Goal: Task Accomplishment & Management: Use online tool/utility

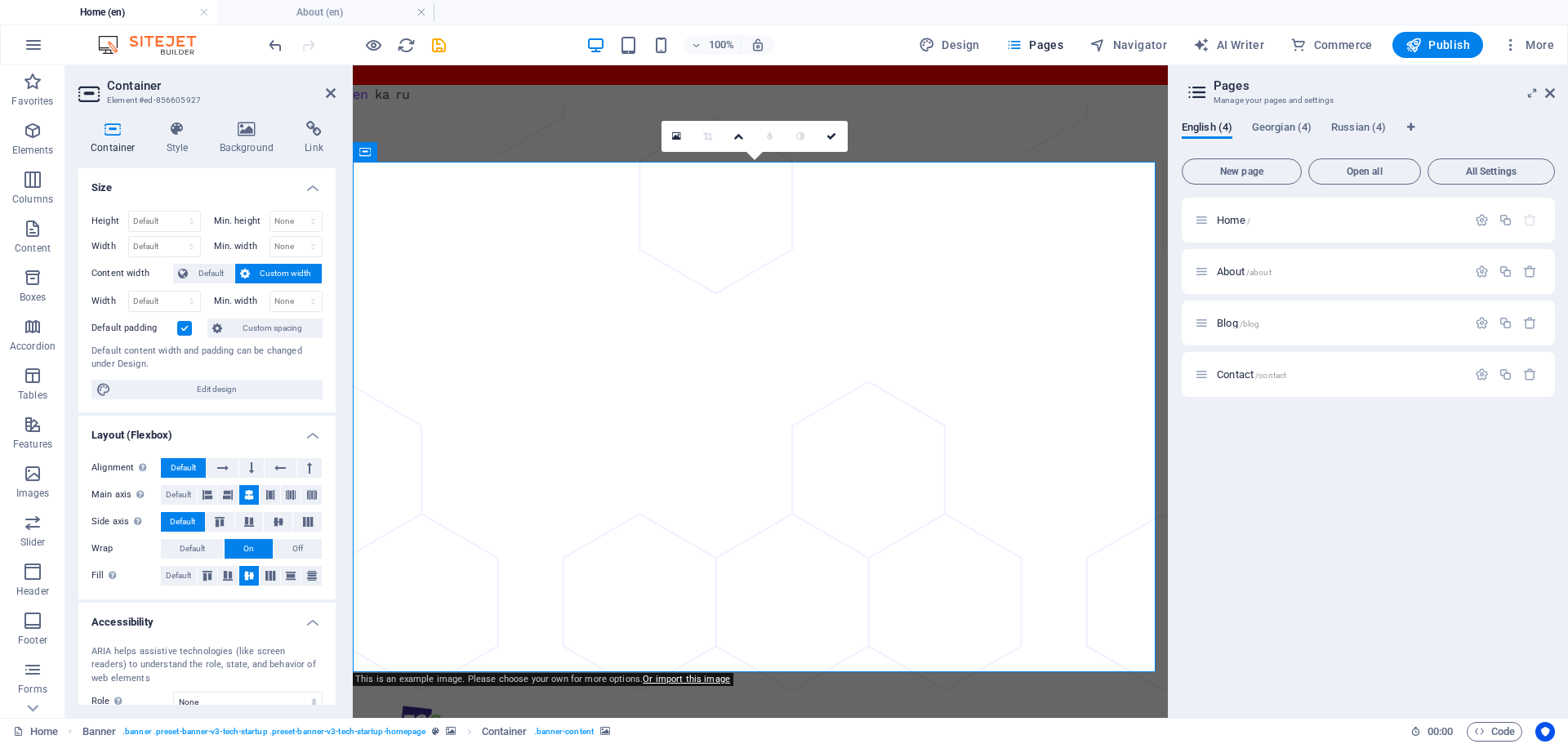
click at [252, 132] on icon at bounding box center [247, 129] width 79 height 16
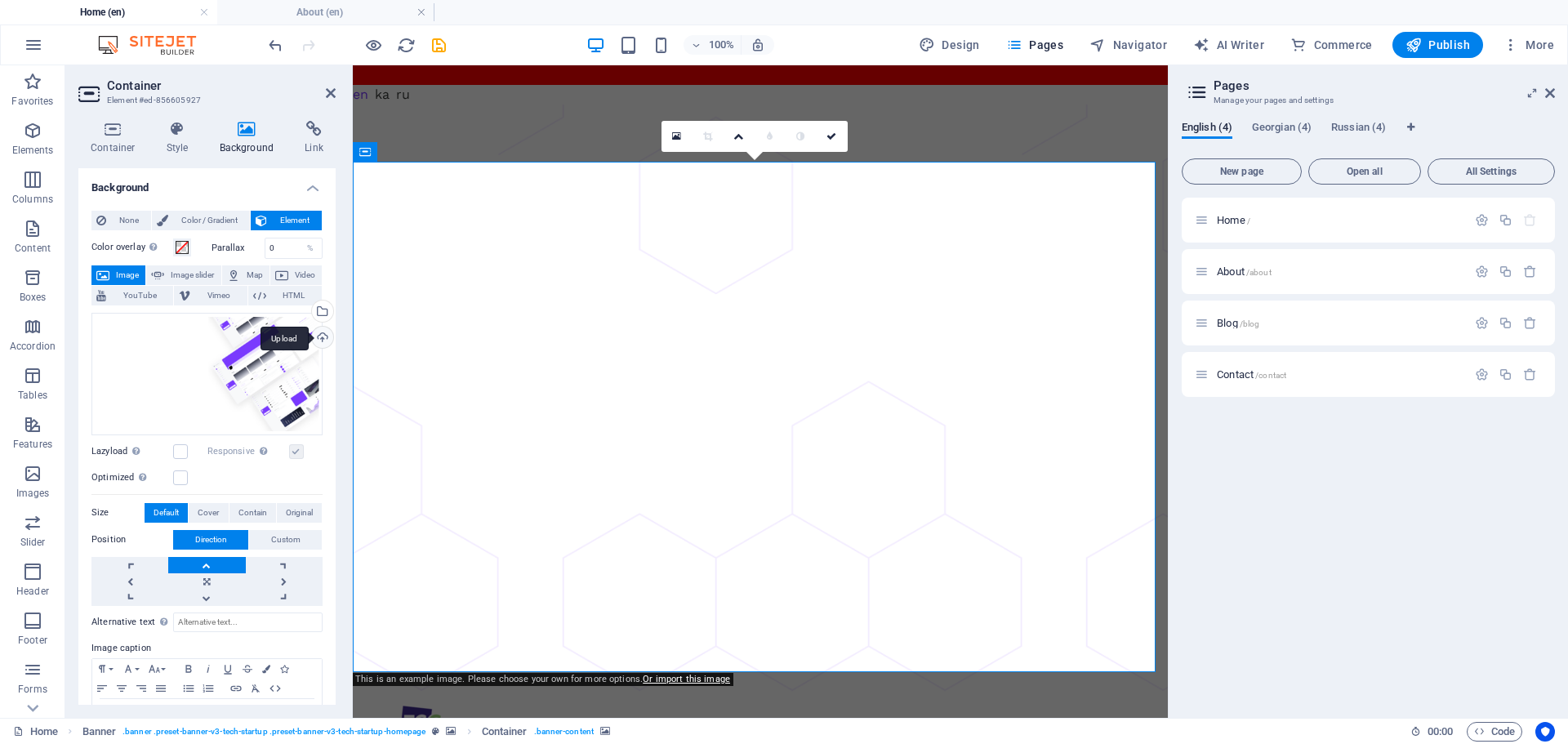
click at [323, 334] on div "Upload" at bounding box center [321, 339] width 25 height 25
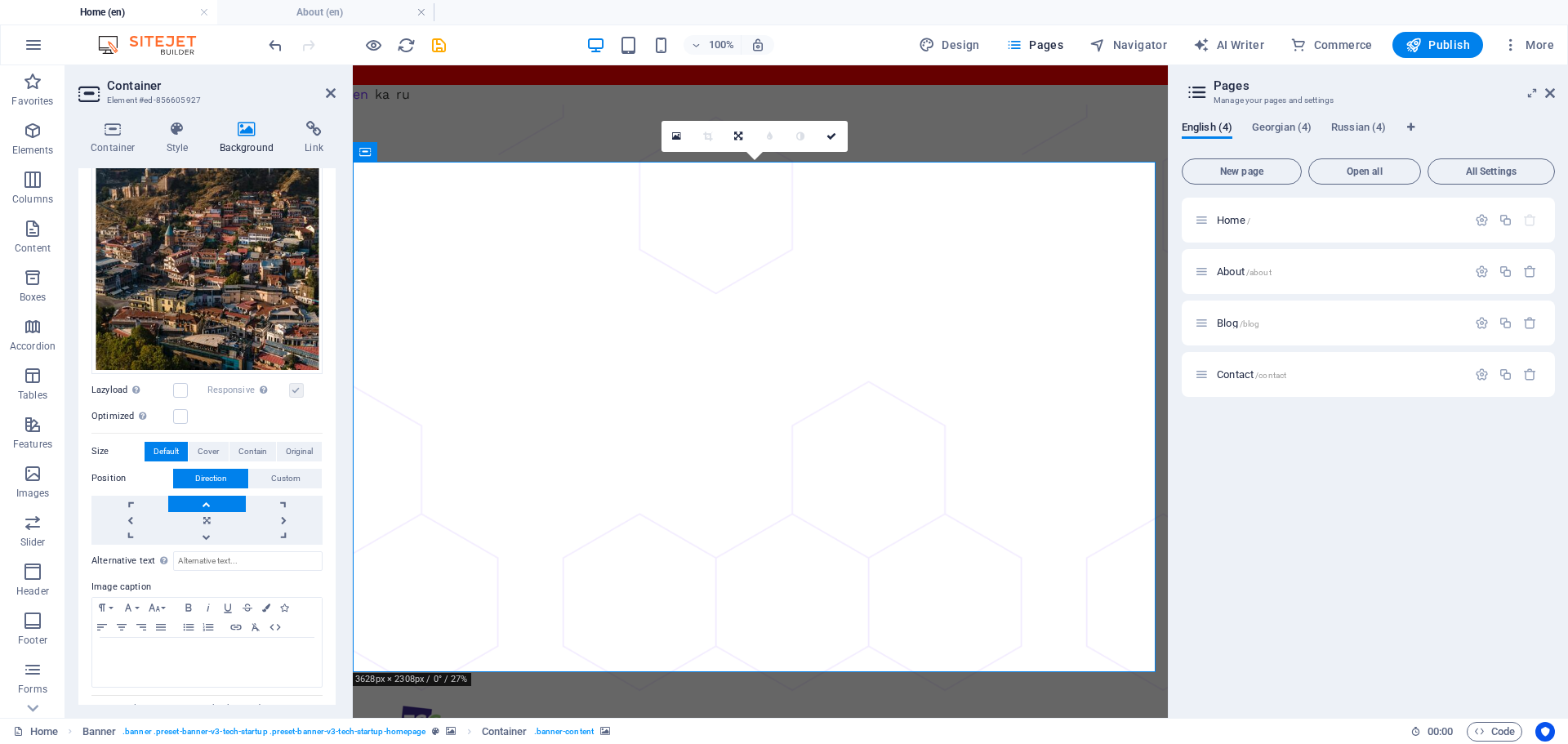
scroll to position [245, 0]
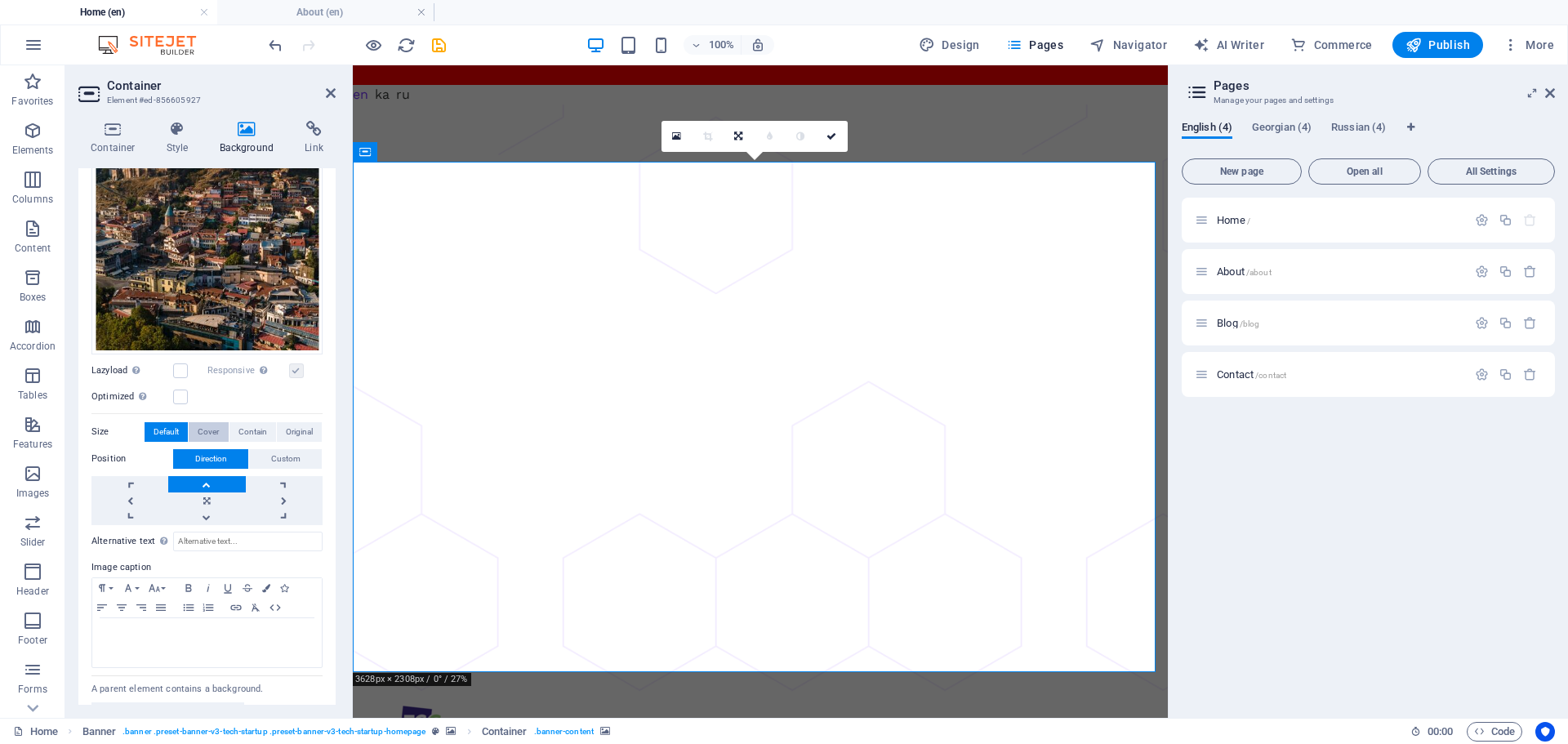
click at [212, 428] on span "Cover" at bounding box center [208, 432] width 21 height 20
click at [252, 428] on span "Contain" at bounding box center [252, 432] width 29 height 20
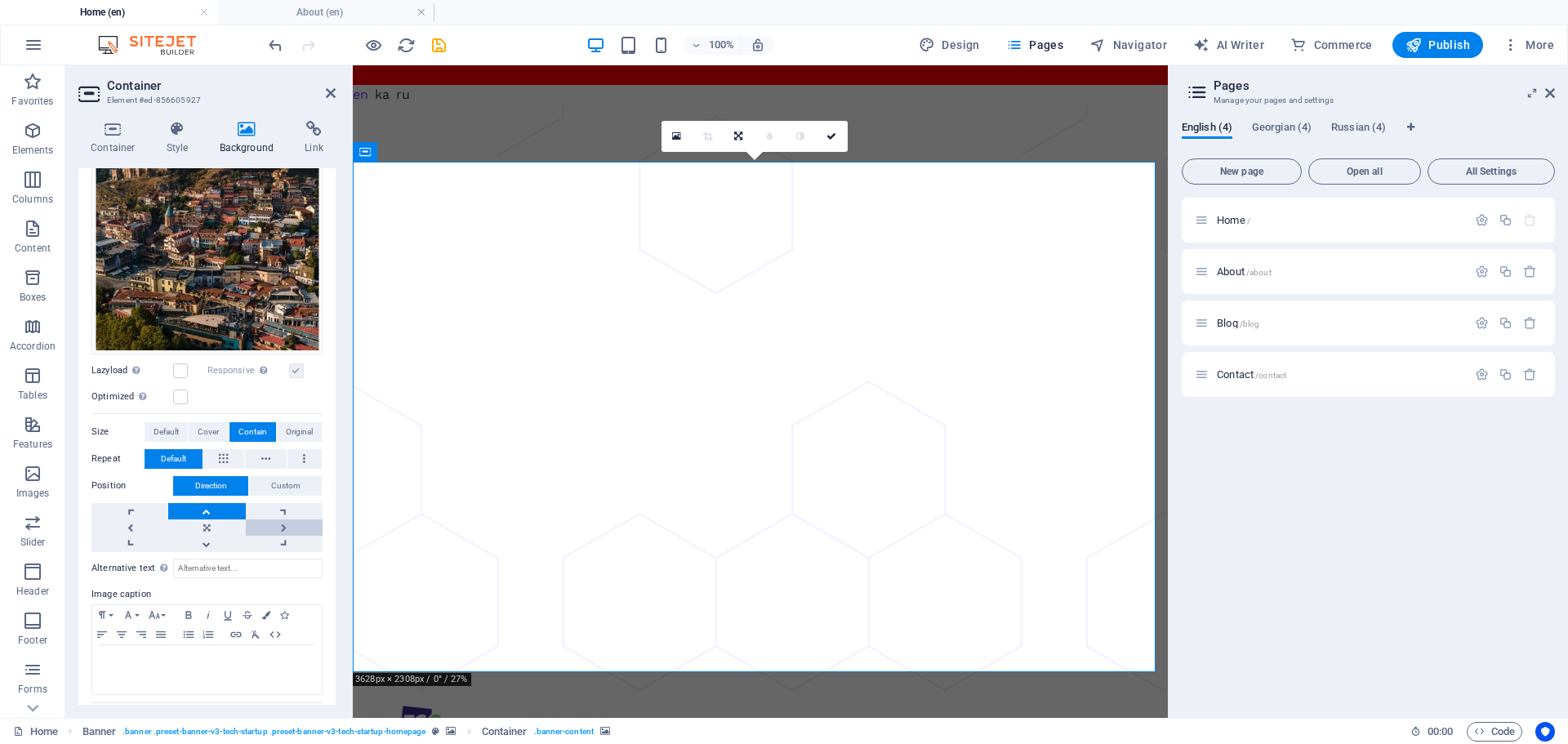
click at [282, 519] on link at bounding box center [284, 528] width 77 height 16
click at [302, 422] on span "Original" at bounding box center [299, 432] width 27 height 20
click at [261, 422] on span "Contain" at bounding box center [252, 432] width 29 height 20
click at [297, 519] on link at bounding box center [284, 528] width 77 height 16
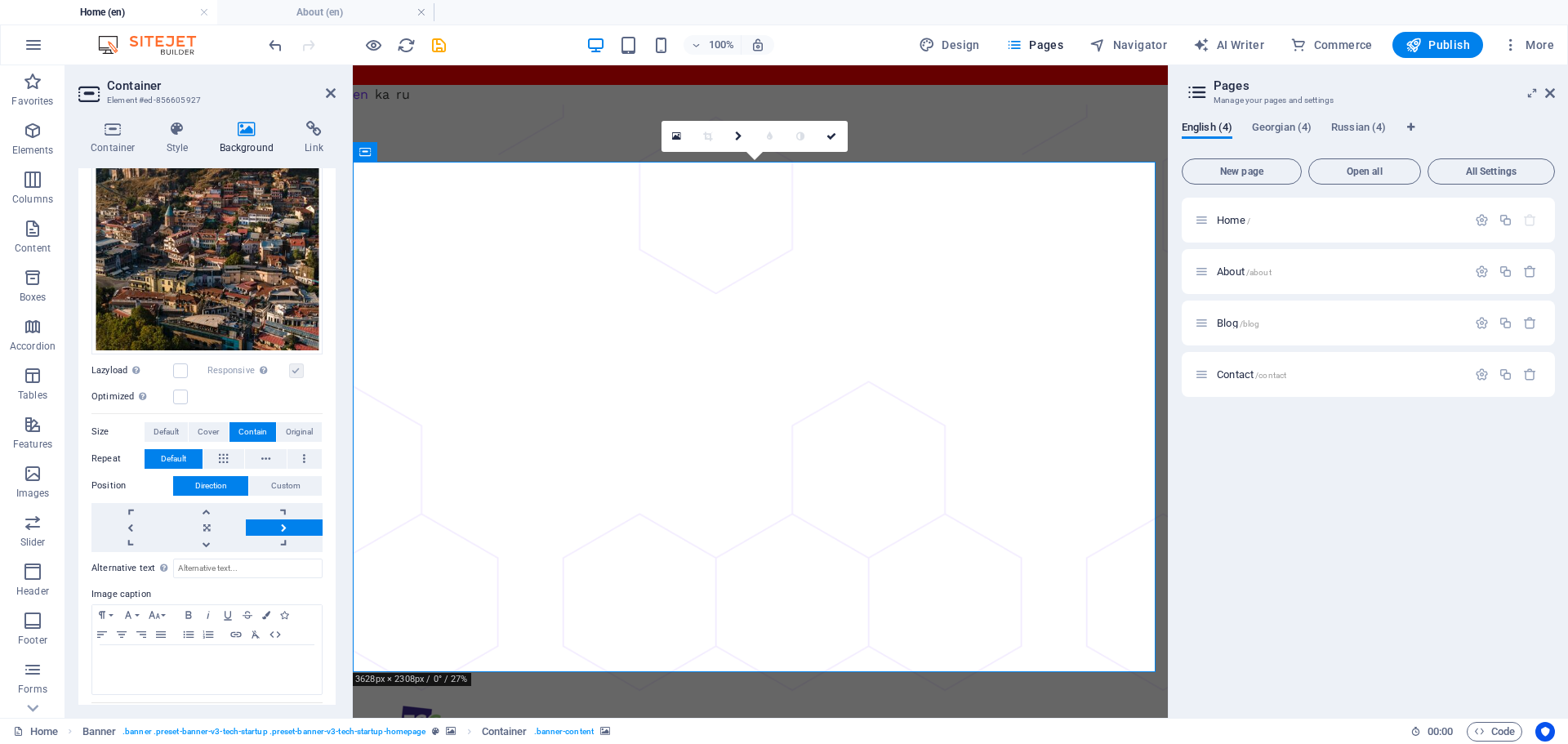
click at [297, 519] on link at bounding box center [284, 528] width 77 height 16
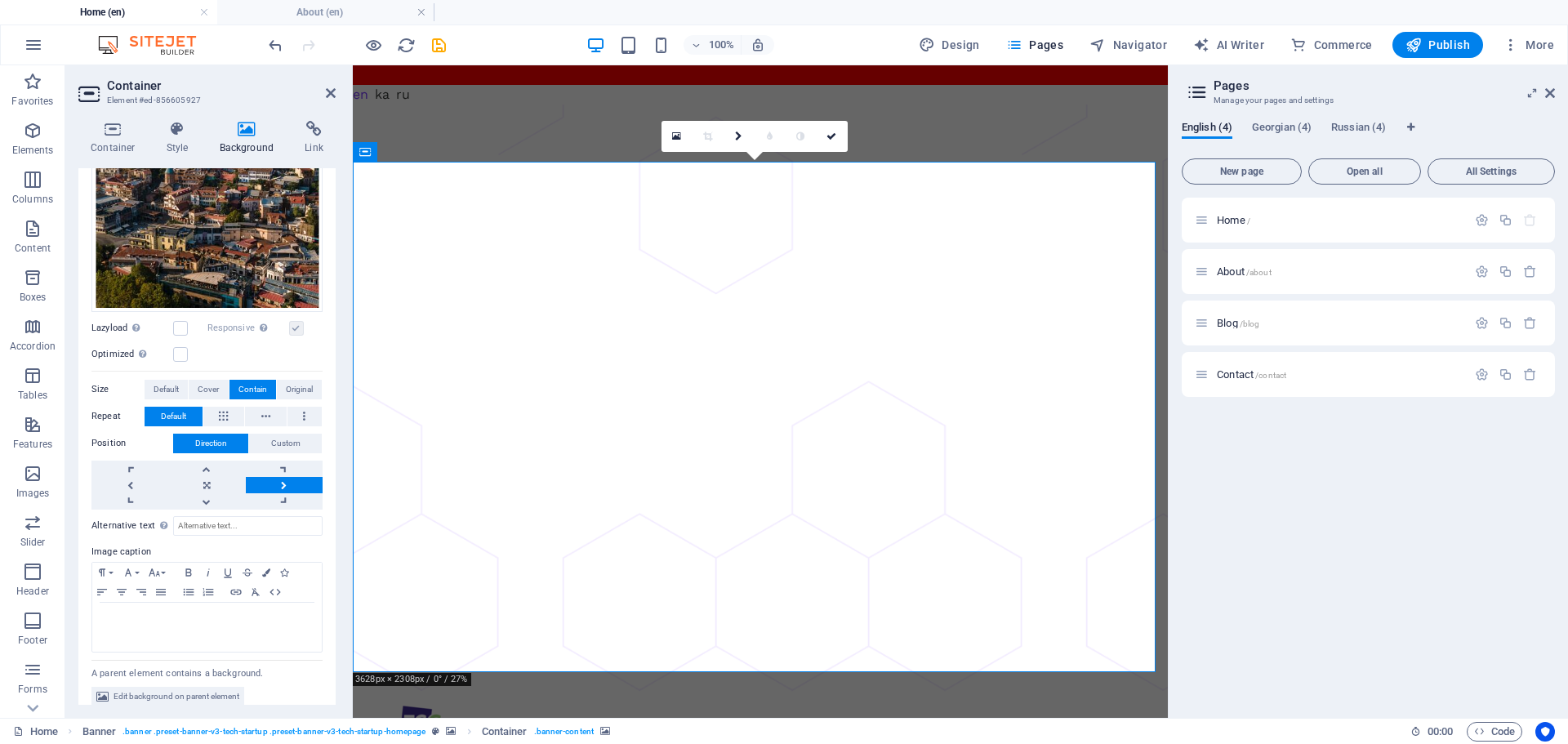
scroll to position [298, 0]
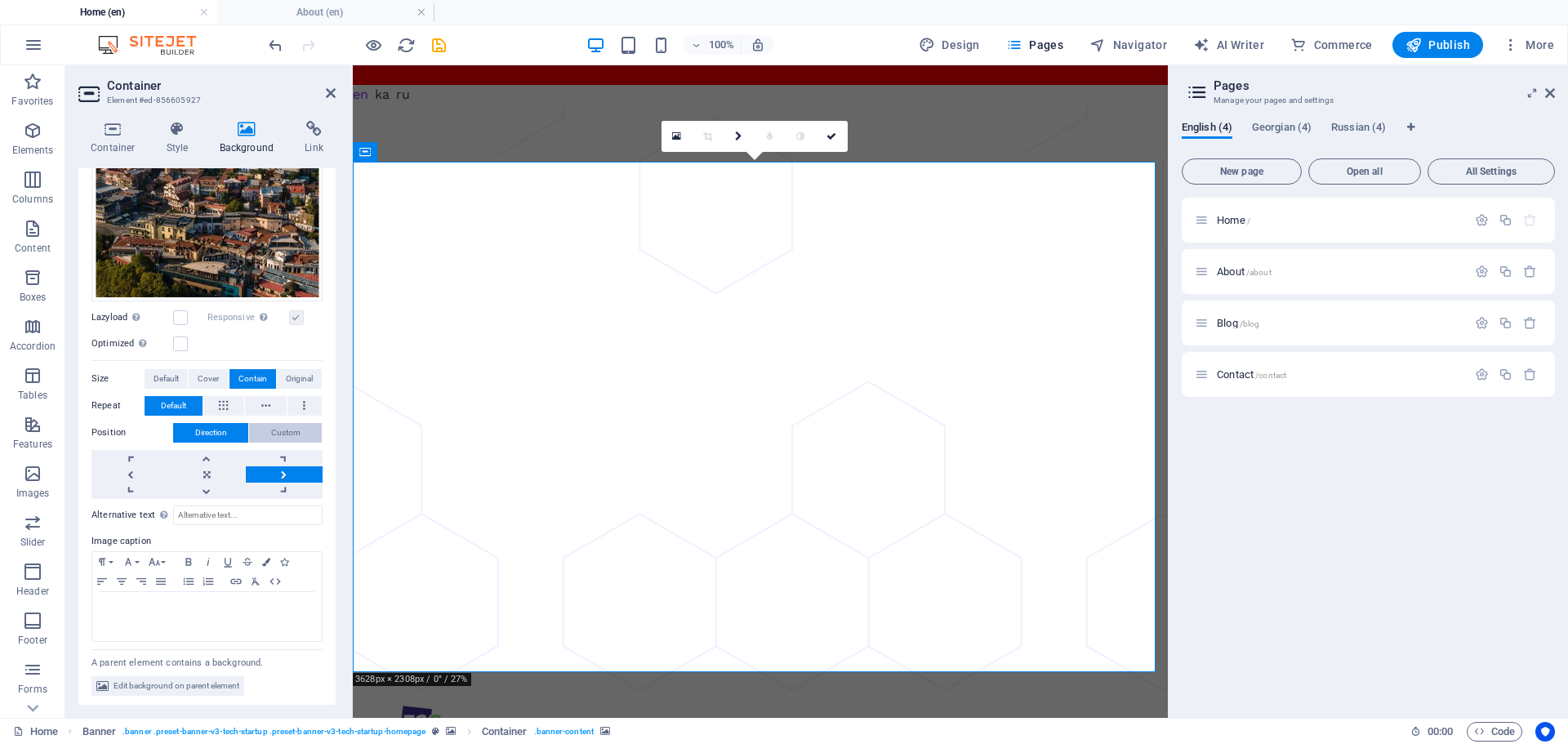
click at [280, 428] on span "Custom" at bounding box center [286, 433] width 29 height 20
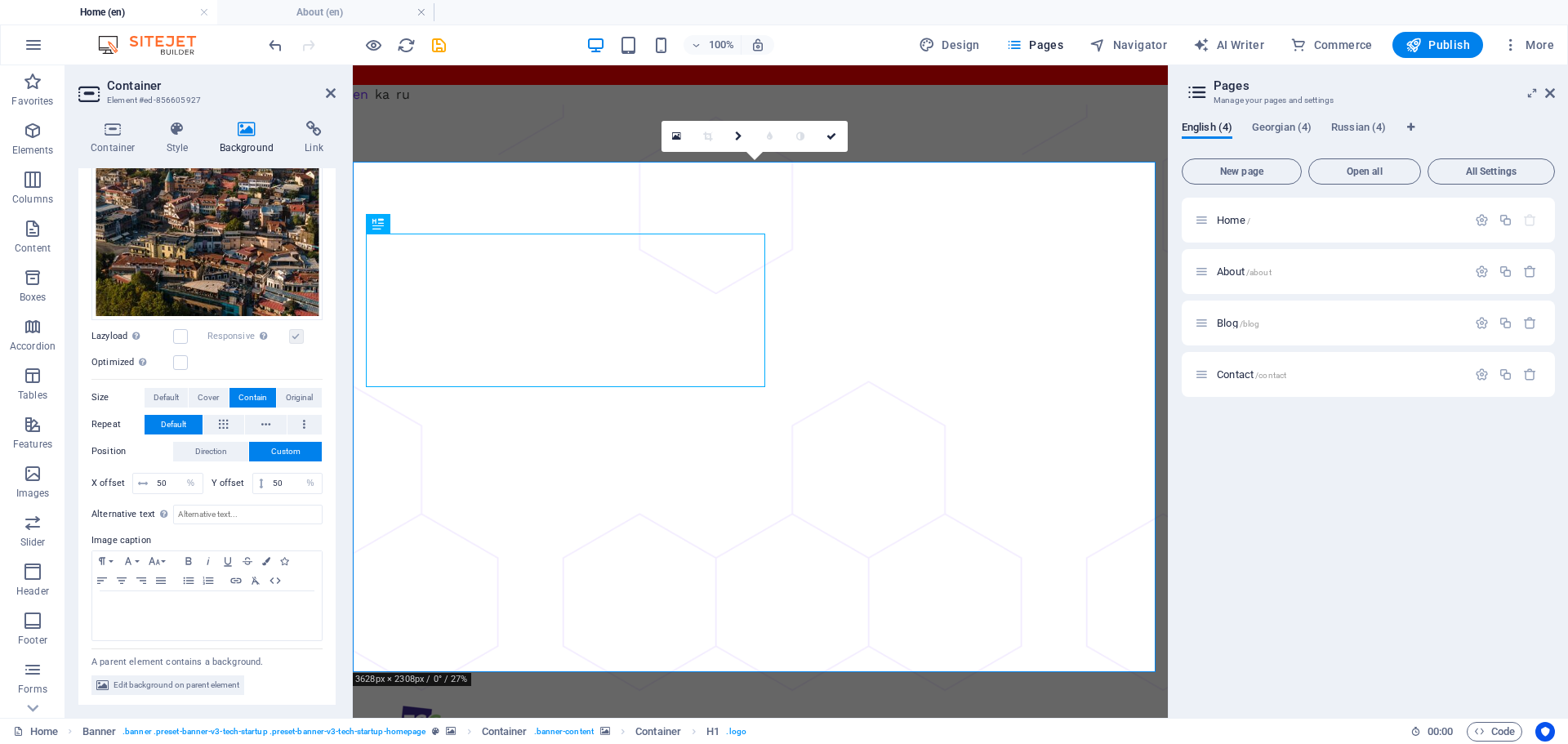
drag, startPoint x: 639, startPoint y: 202, endPoint x: 718, endPoint y: 203, distance: 79.0
click at [743, 135] on link at bounding box center [739, 137] width 31 height 31
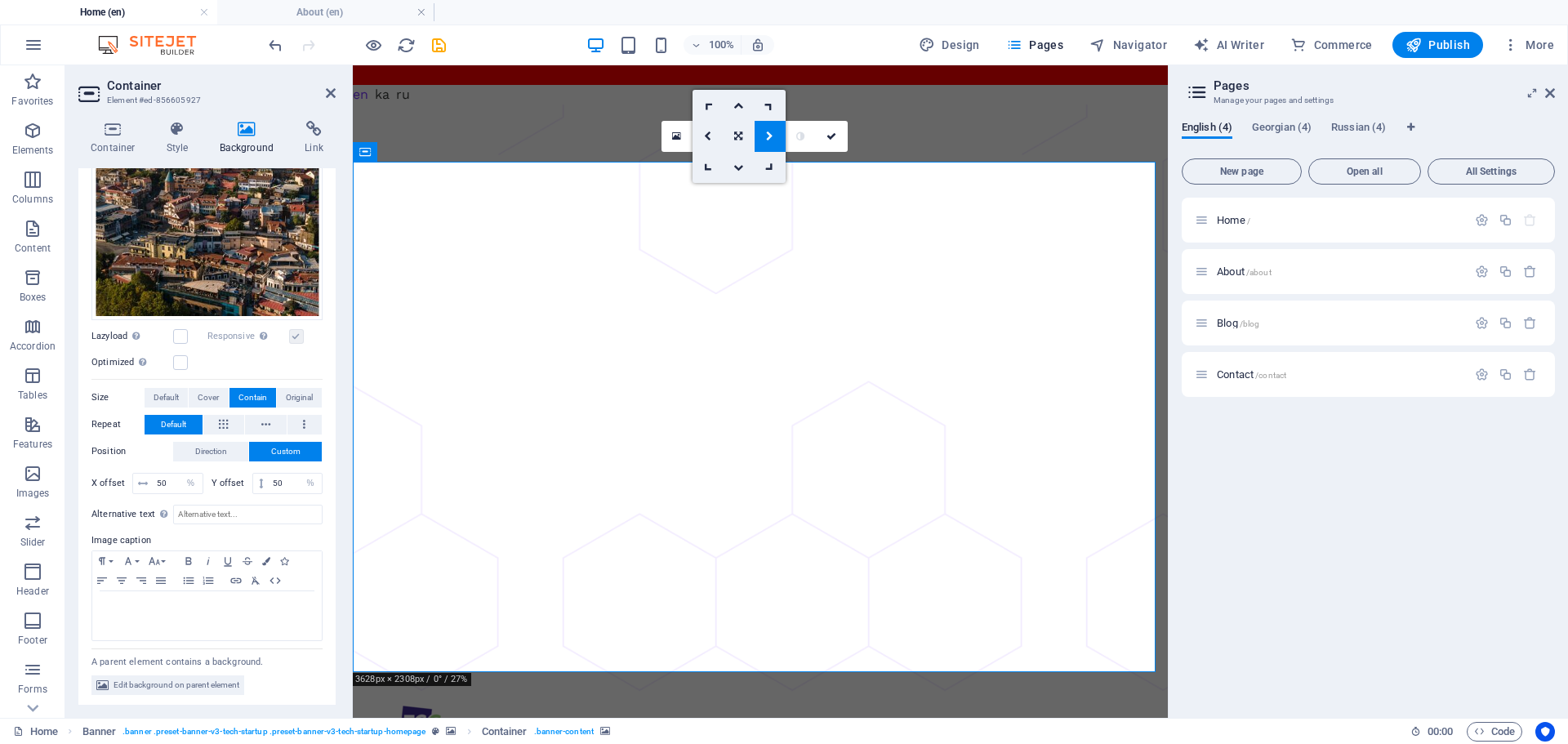
click at [767, 135] on icon at bounding box center [769, 136] width 7 height 10
click at [767, 135] on icon at bounding box center [769, 136] width 6 height 10
click at [739, 134] on icon at bounding box center [738, 136] width 7 height 10
click at [741, 134] on icon at bounding box center [738, 136] width 8 height 10
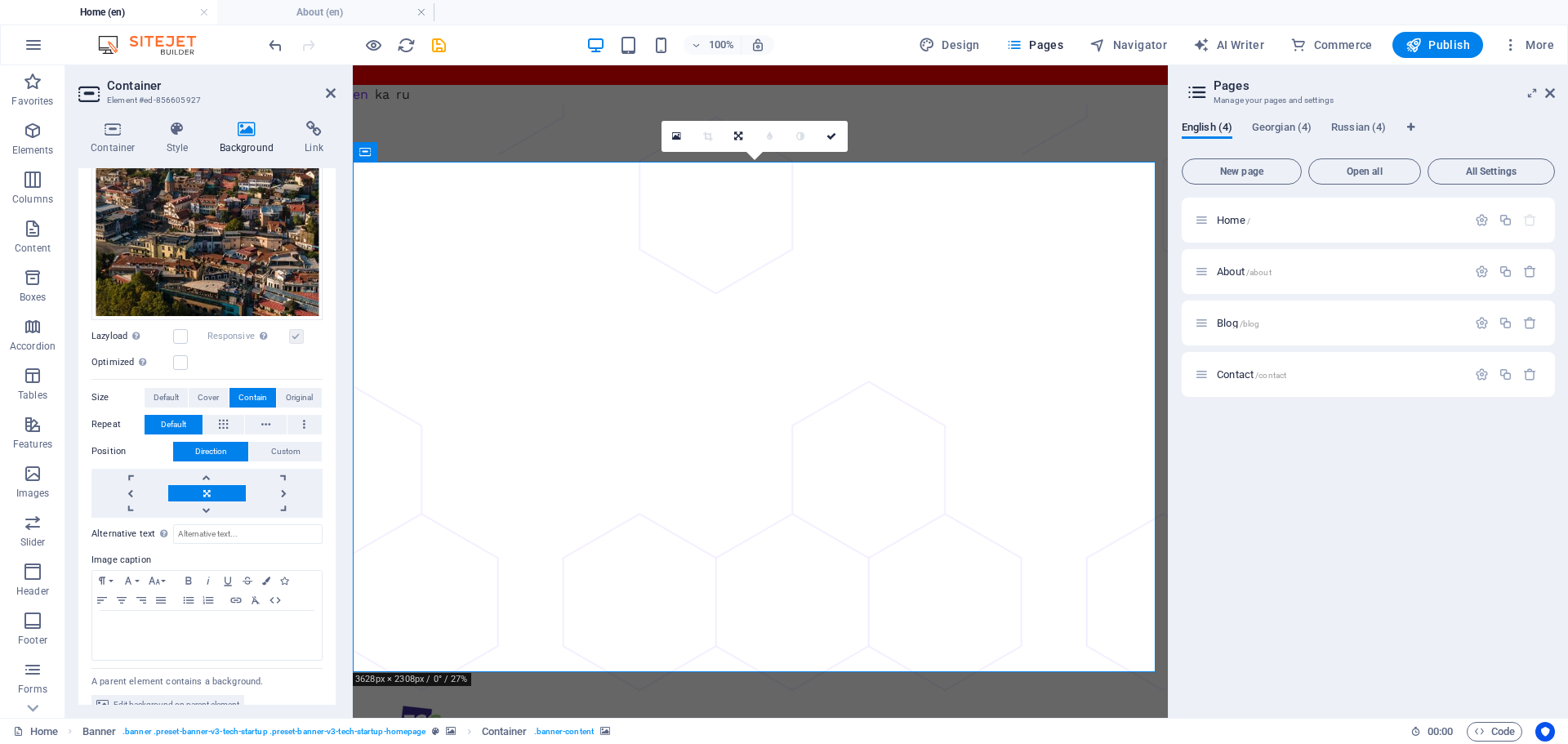
drag, startPoint x: 727, startPoint y: 198, endPoint x: 789, endPoint y: 195, distance: 62.1
click at [283, 489] on link at bounding box center [284, 493] width 77 height 16
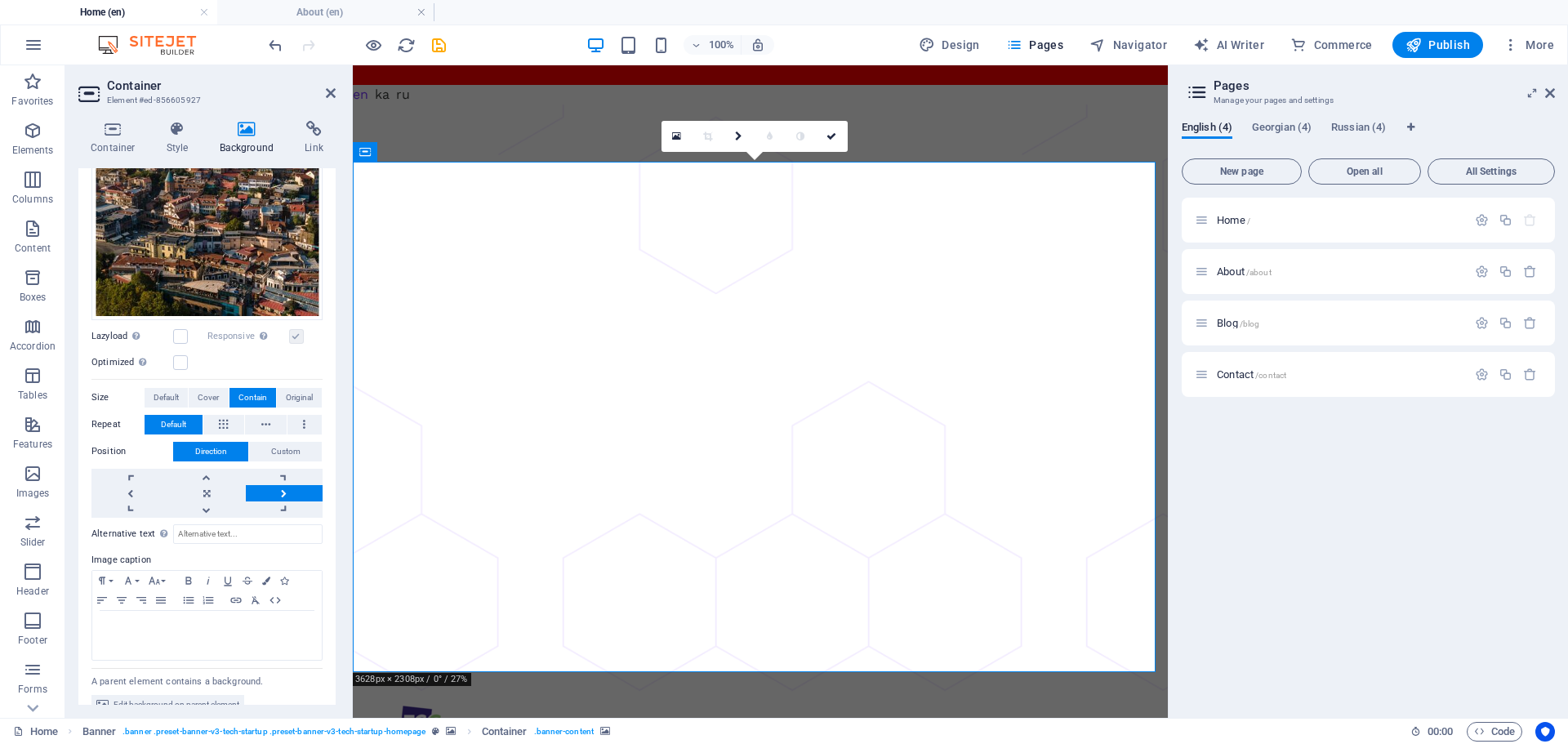
click at [283, 489] on link at bounding box center [284, 493] width 77 height 16
click at [217, 420] on button at bounding box center [224, 424] width 42 height 20
click at [261, 421] on icon at bounding box center [265, 424] width 9 height 20
click at [170, 415] on span "Default" at bounding box center [173, 424] width 25 height 20
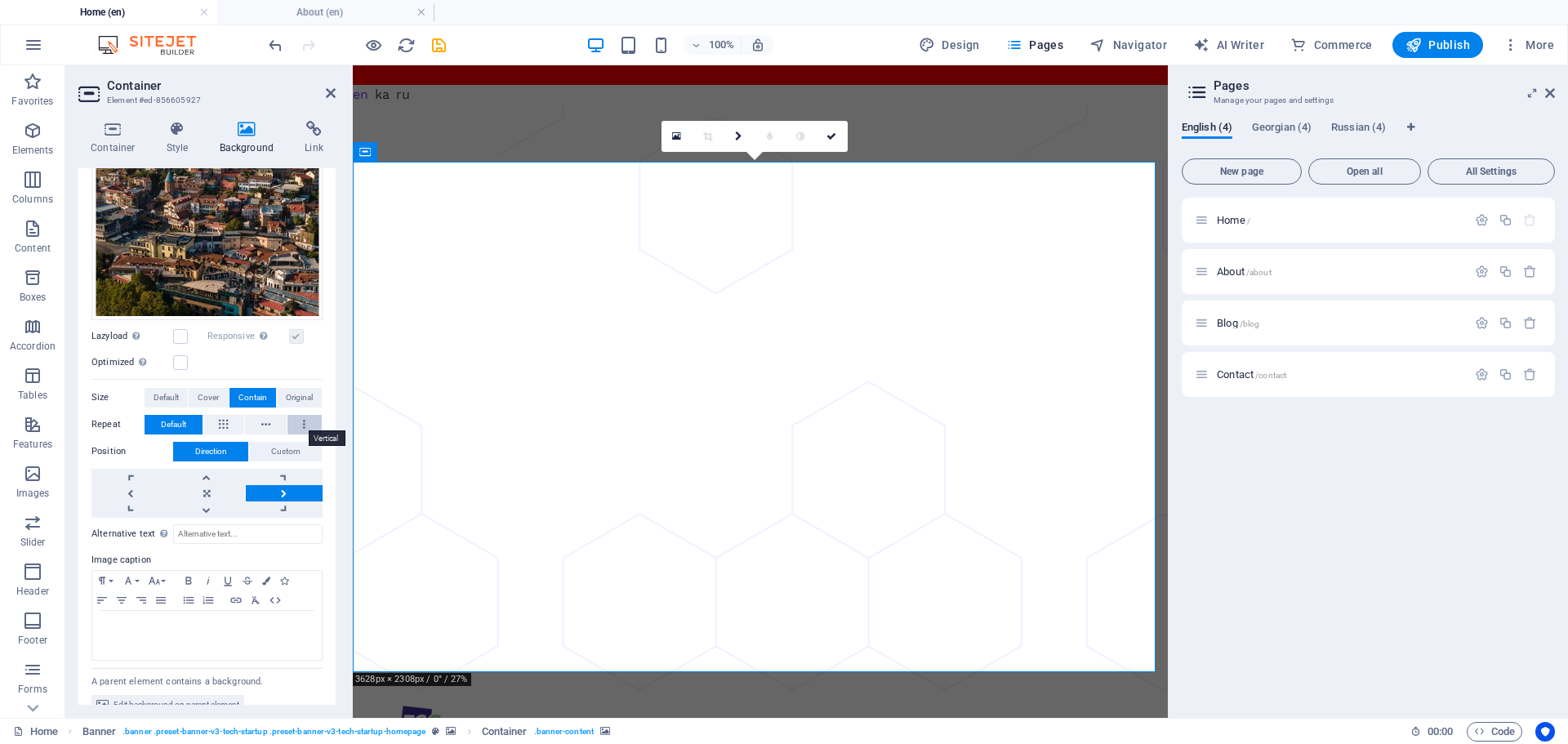
click at [303, 415] on icon at bounding box center [304, 424] width 2 height 20
click at [184, 415] on span "Default" at bounding box center [173, 424] width 25 height 20
click at [278, 488] on link at bounding box center [284, 493] width 77 height 16
click at [285, 508] on link at bounding box center [284, 510] width 77 height 16
click at [284, 487] on link at bounding box center [284, 493] width 77 height 16
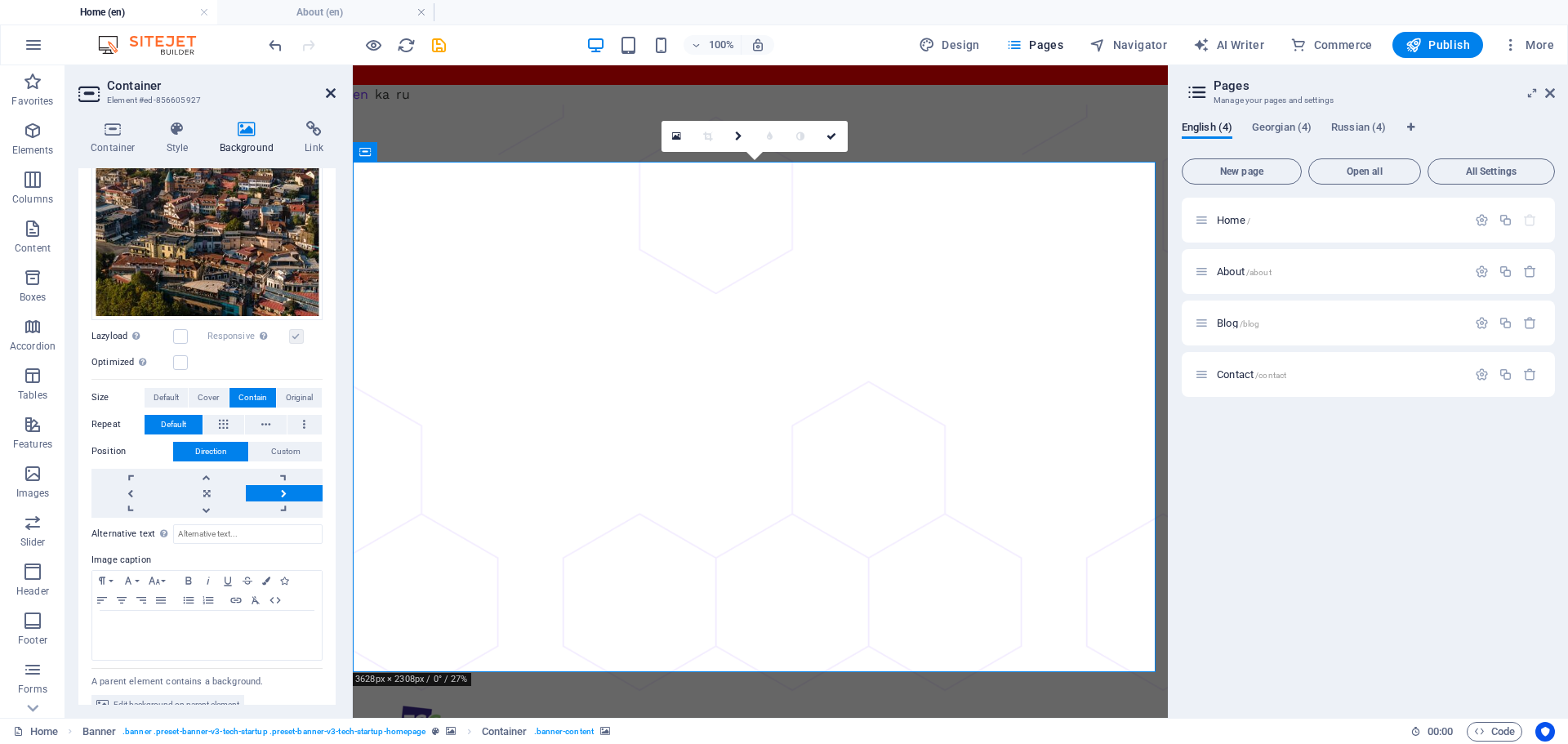
click at [330, 89] on icon at bounding box center [331, 93] width 10 height 13
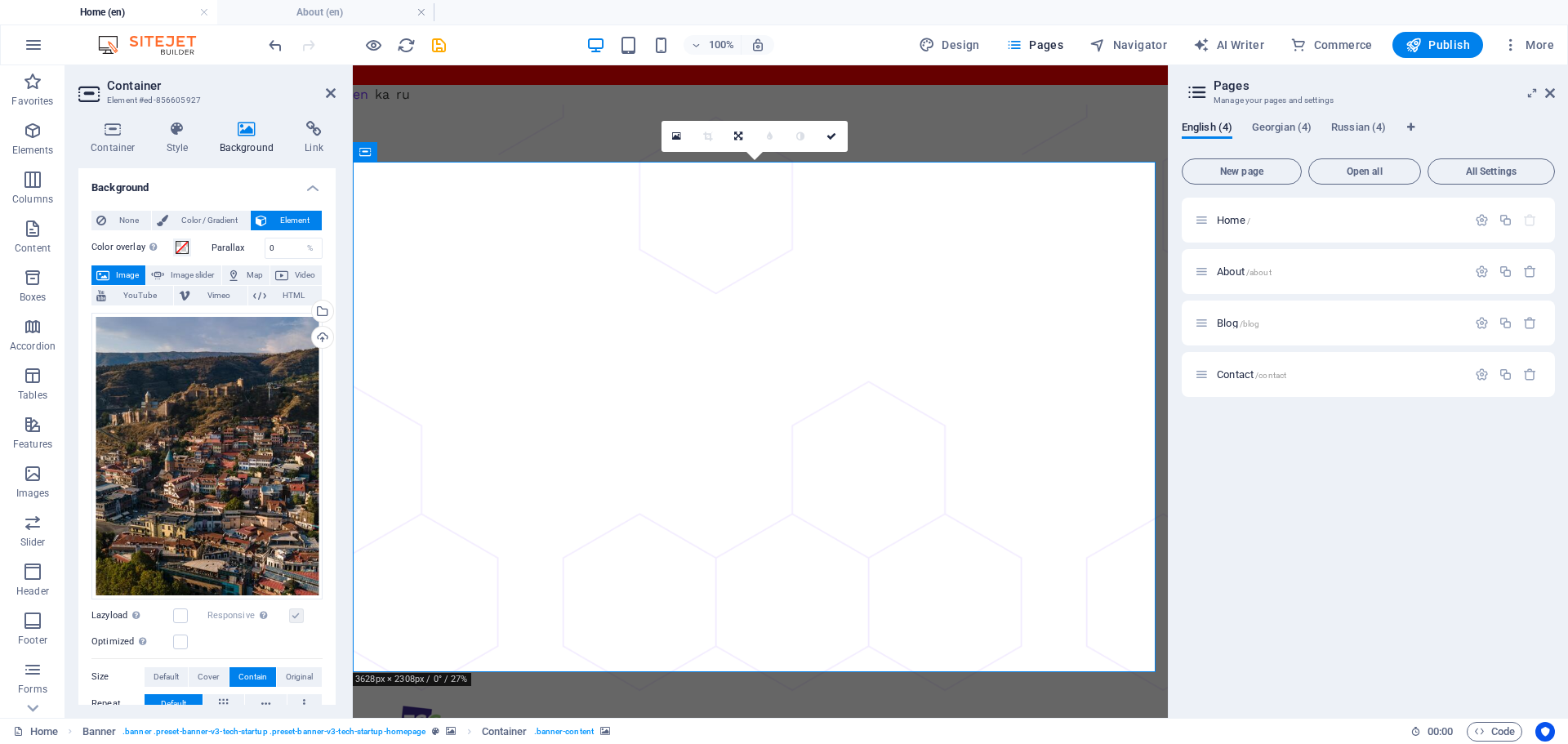
click at [247, 129] on icon at bounding box center [247, 129] width 79 height 16
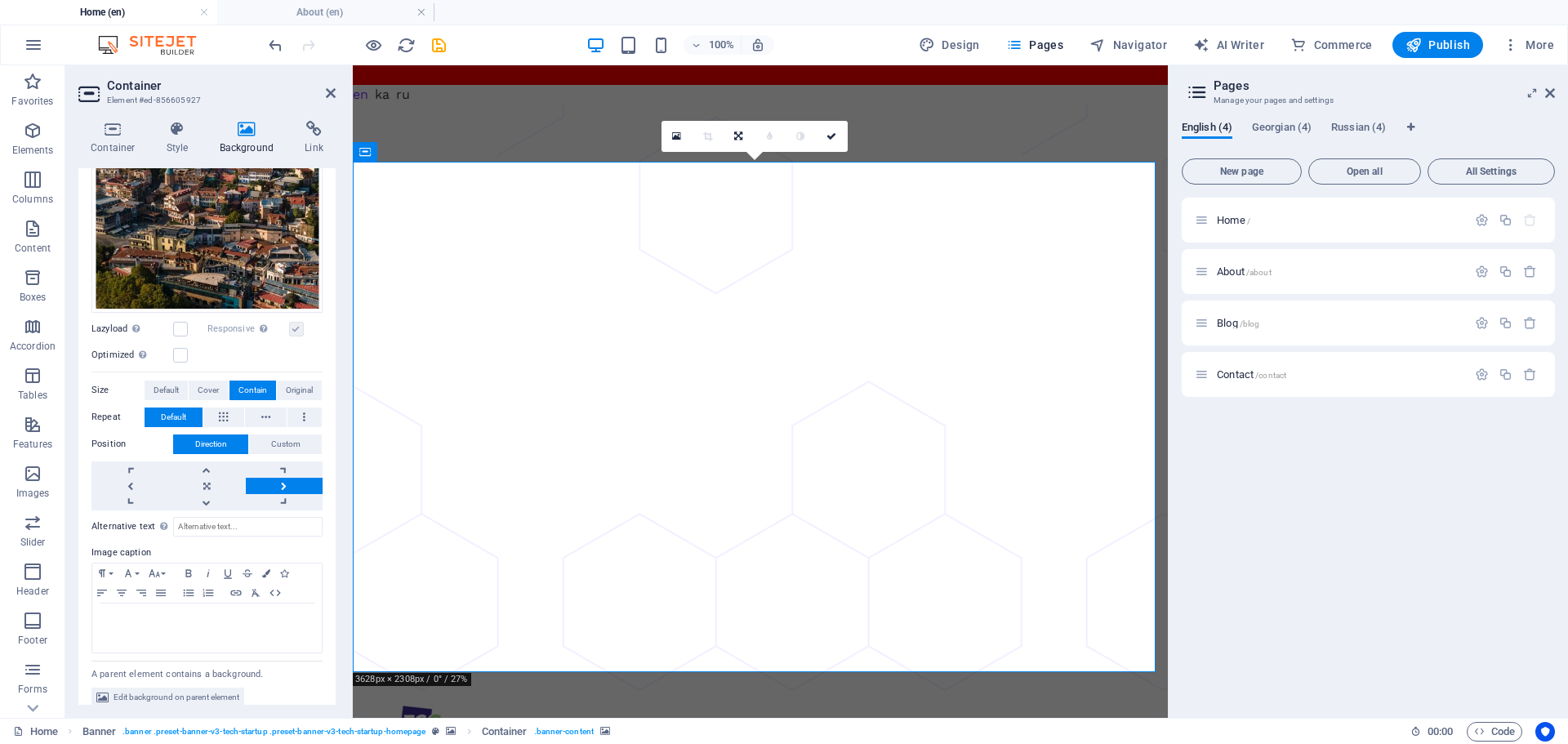
scroll to position [298, 0]
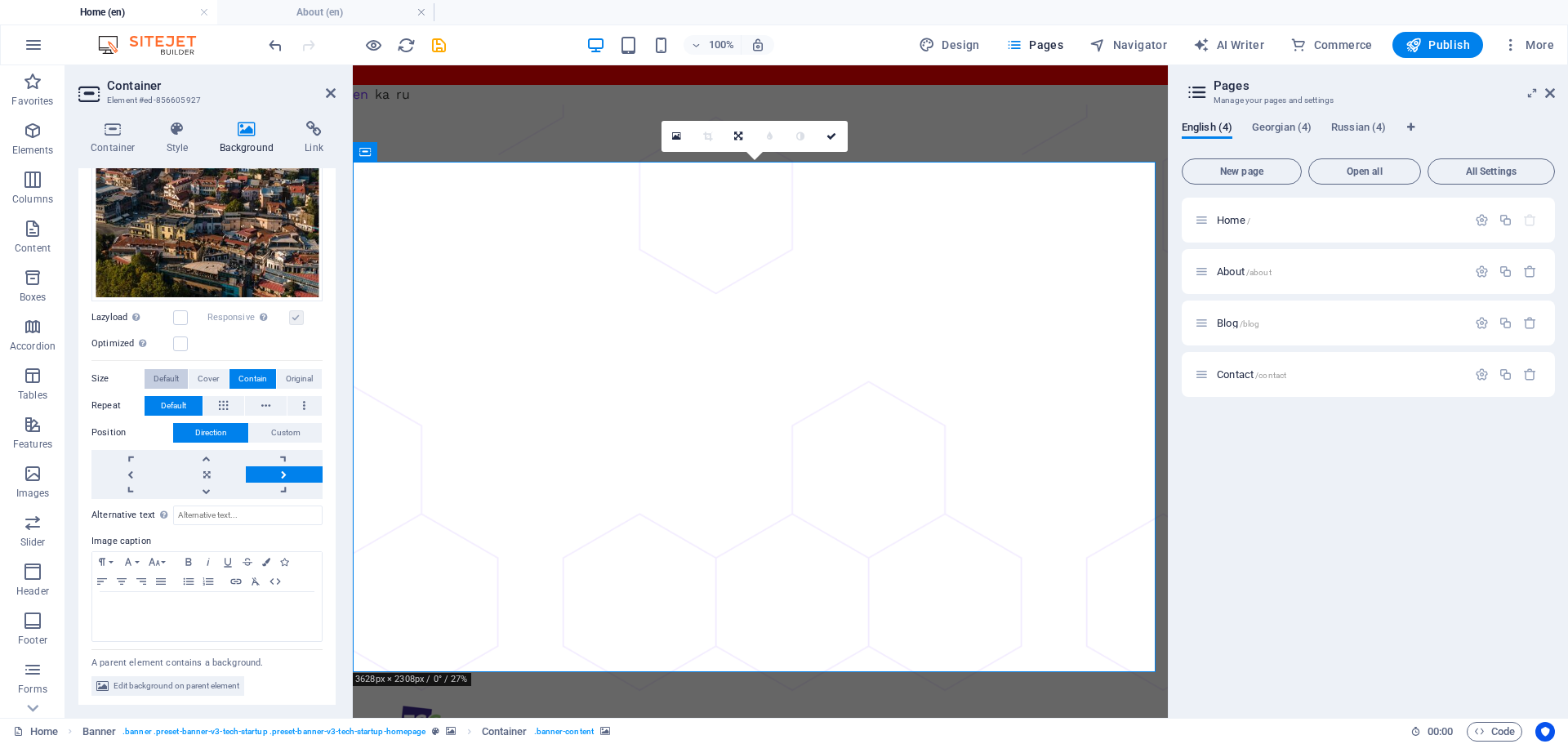
click at [162, 369] on span "Default" at bounding box center [165, 379] width 25 height 20
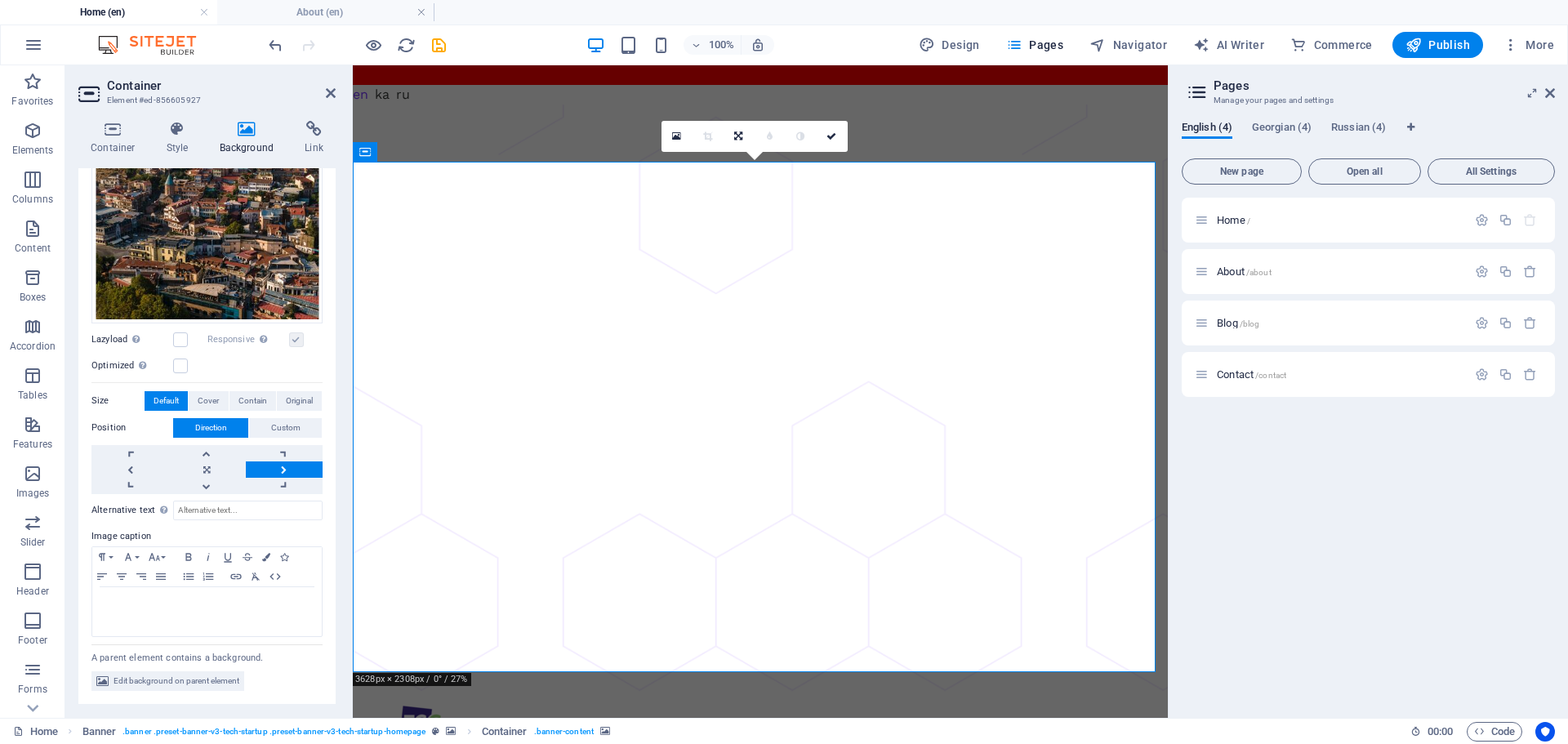
scroll to position [272, 0]
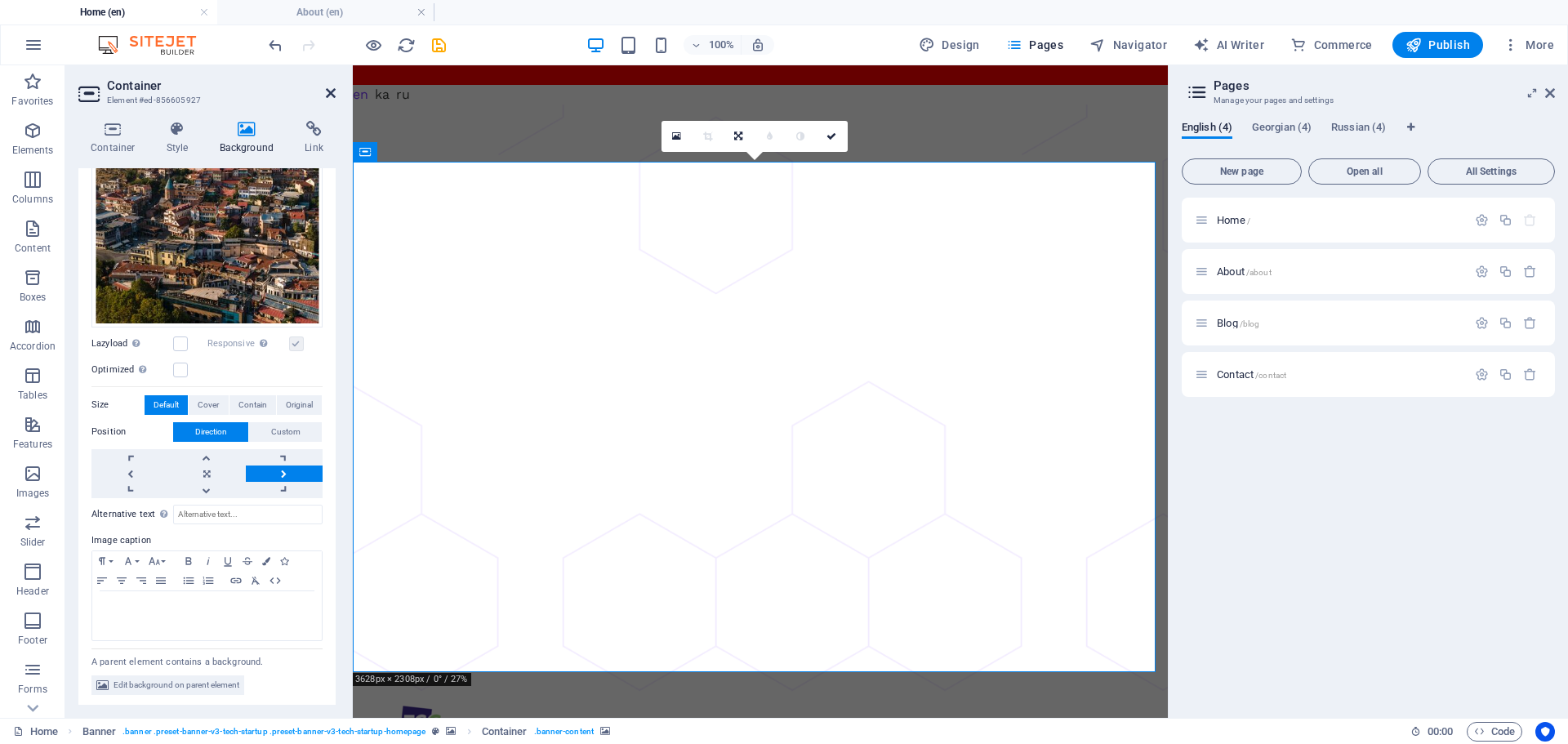
click at [333, 91] on icon at bounding box center [331, 93] width 10 height 13
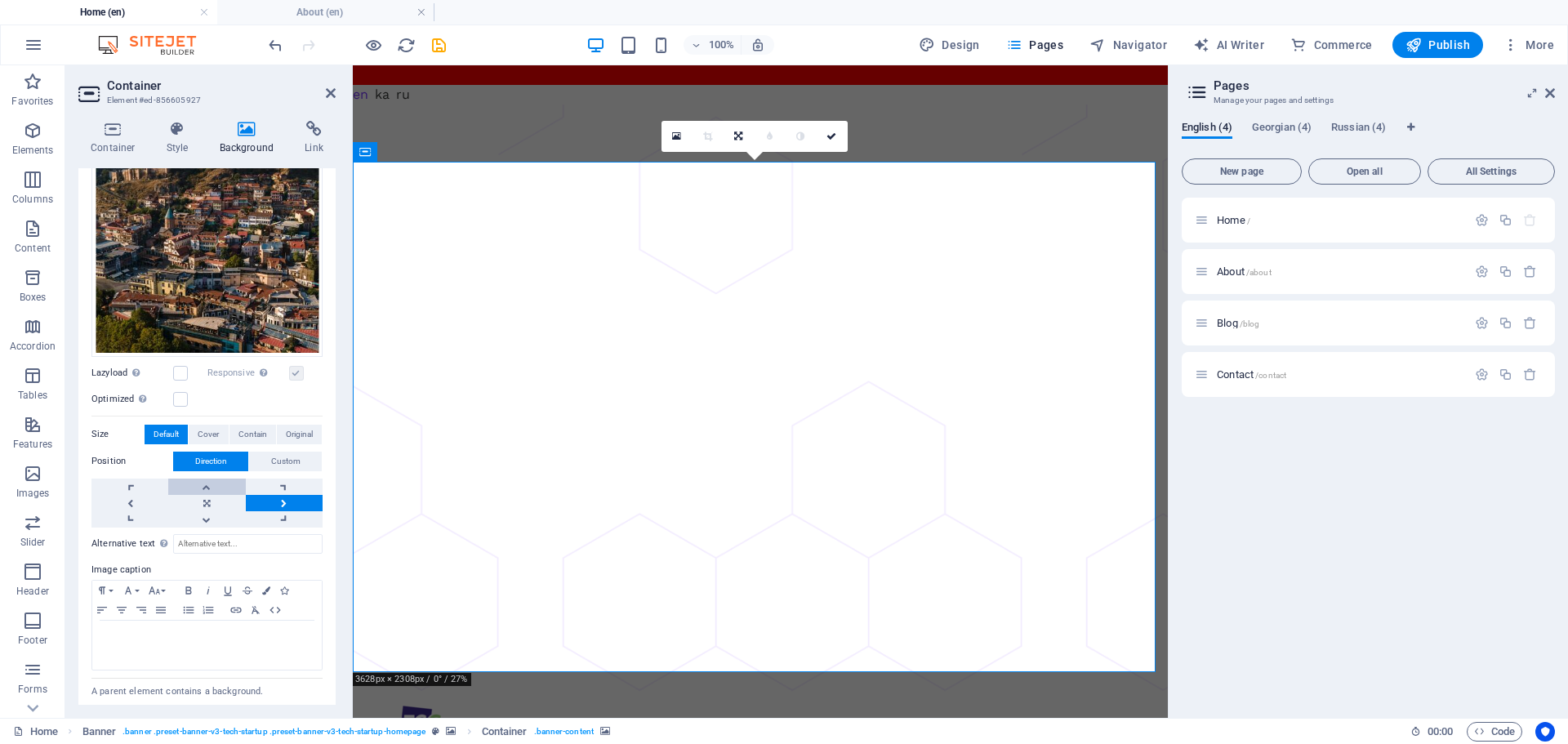
scroll to position [271, 0]
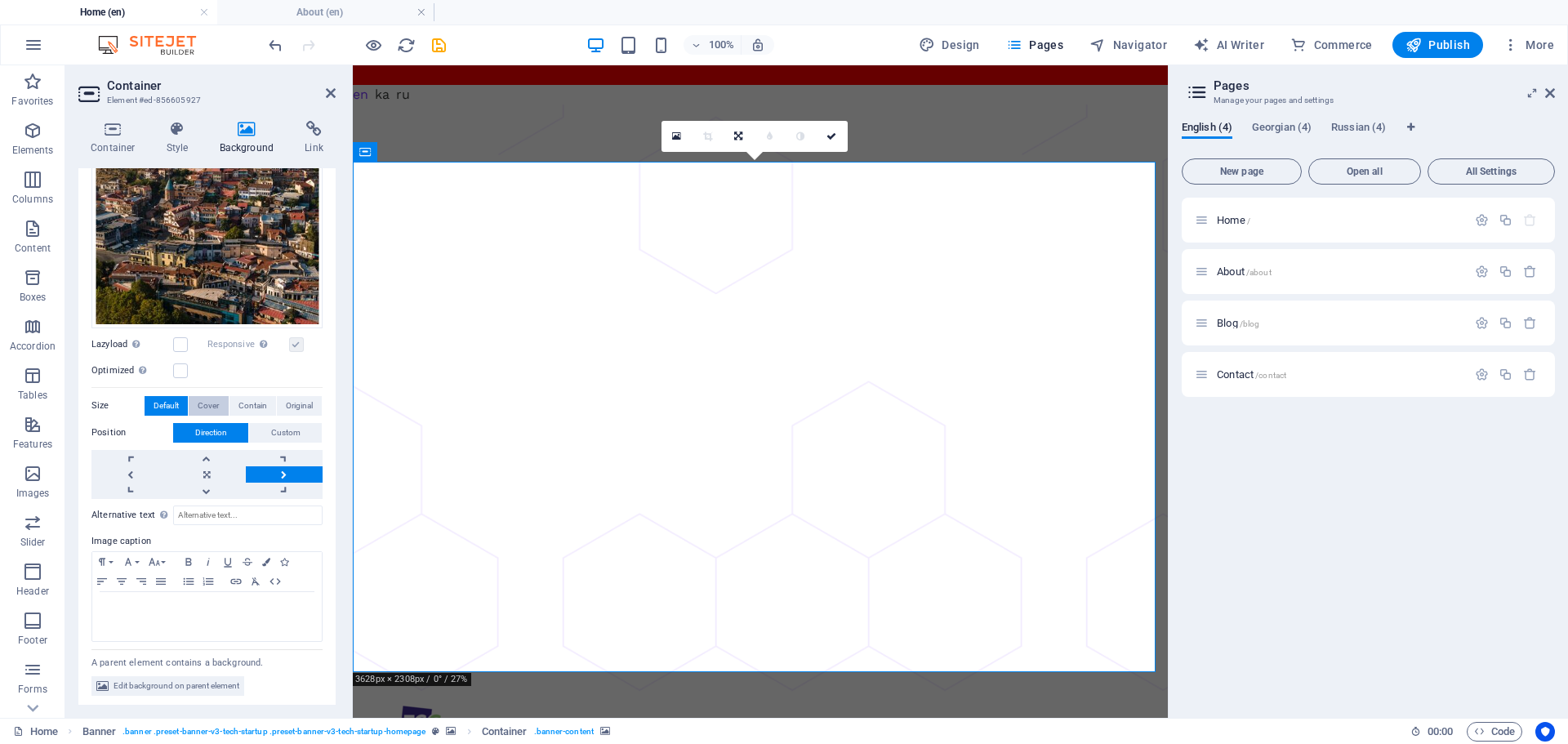
click at [213, 403] on span "Cover" at bounding box center [208, 406] width 21 height 20
click at [253, 403] on span "Contain" at bounding box center [252, 406] width 29 height 20
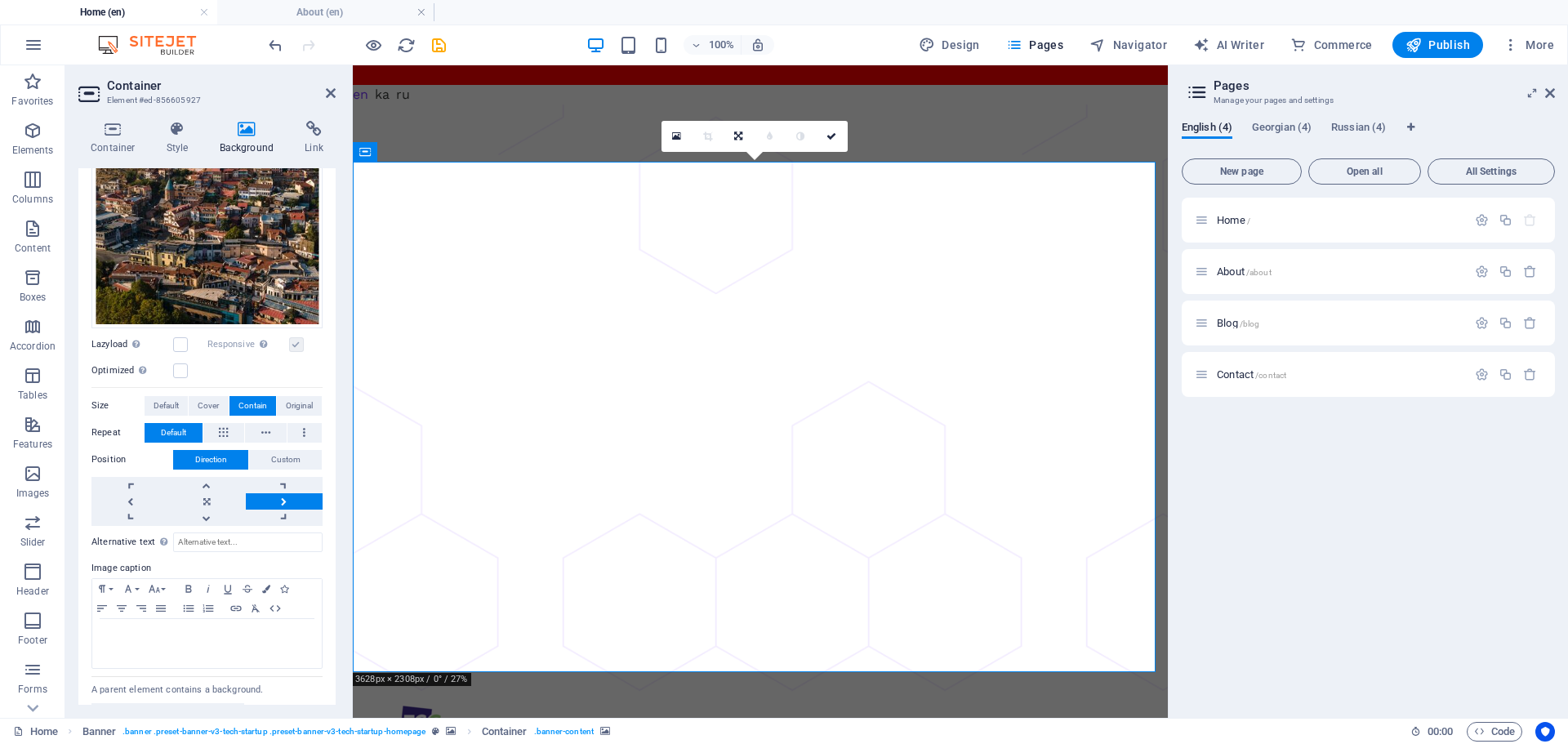
click at [288, 495] on link at bounding box center [284, 501] width 77 height 16
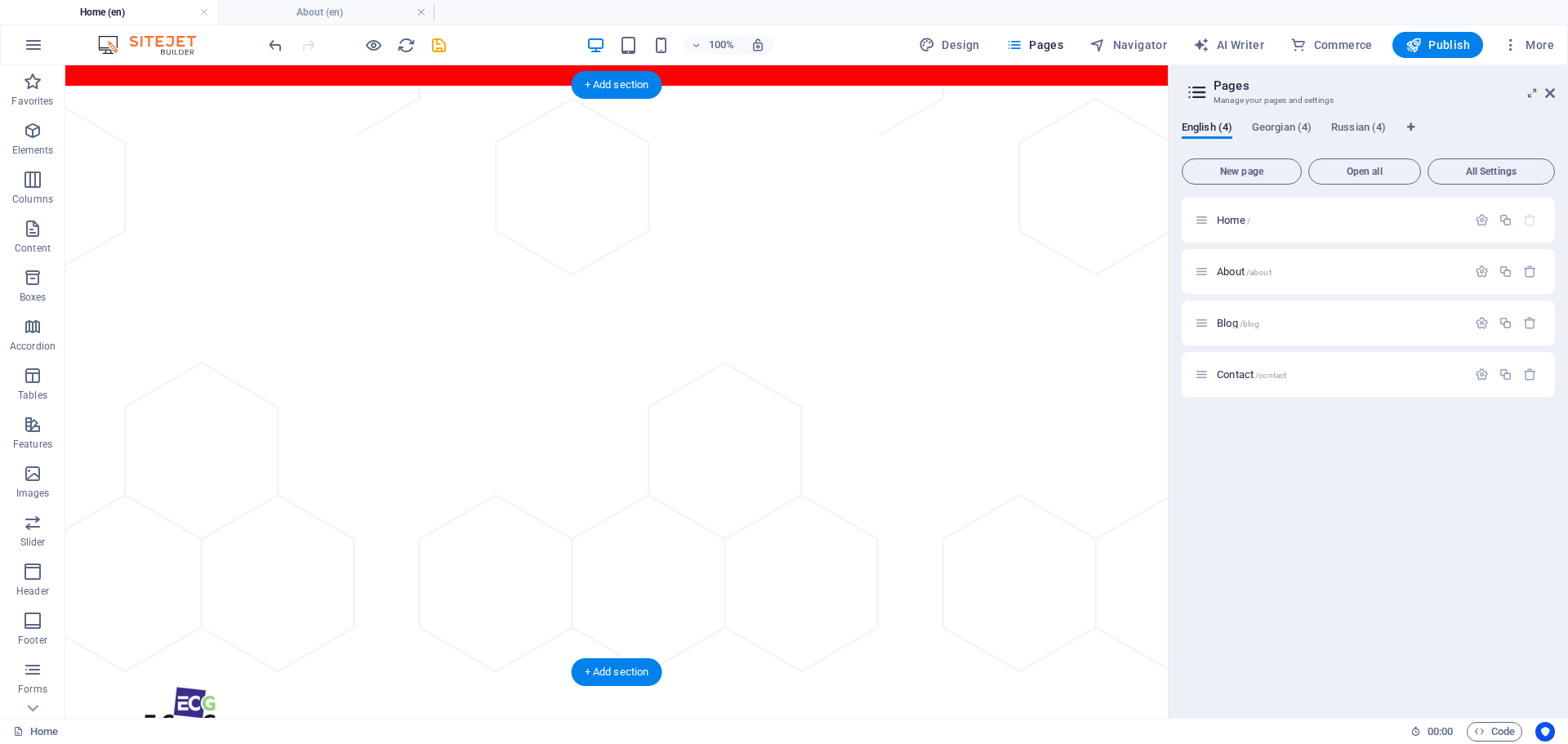
scroll to position [0, 0]
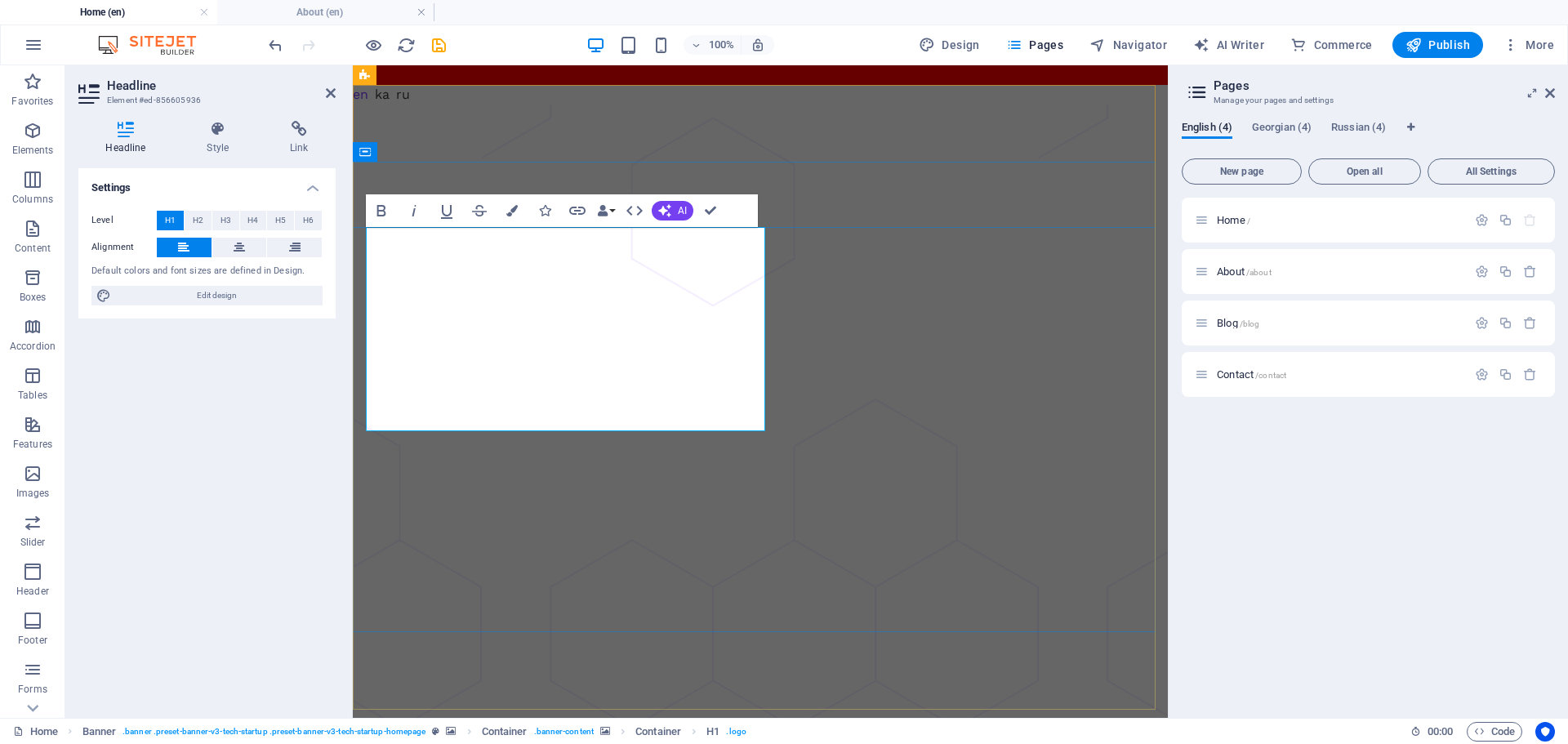
drag, startPoint x: 457, startPoint y: 355, endPoint x: 379, endPoint y: 324, distance: 83.9
click at [517, 209] on icon "button" at bounding box center [512, 211] width 11 height 11
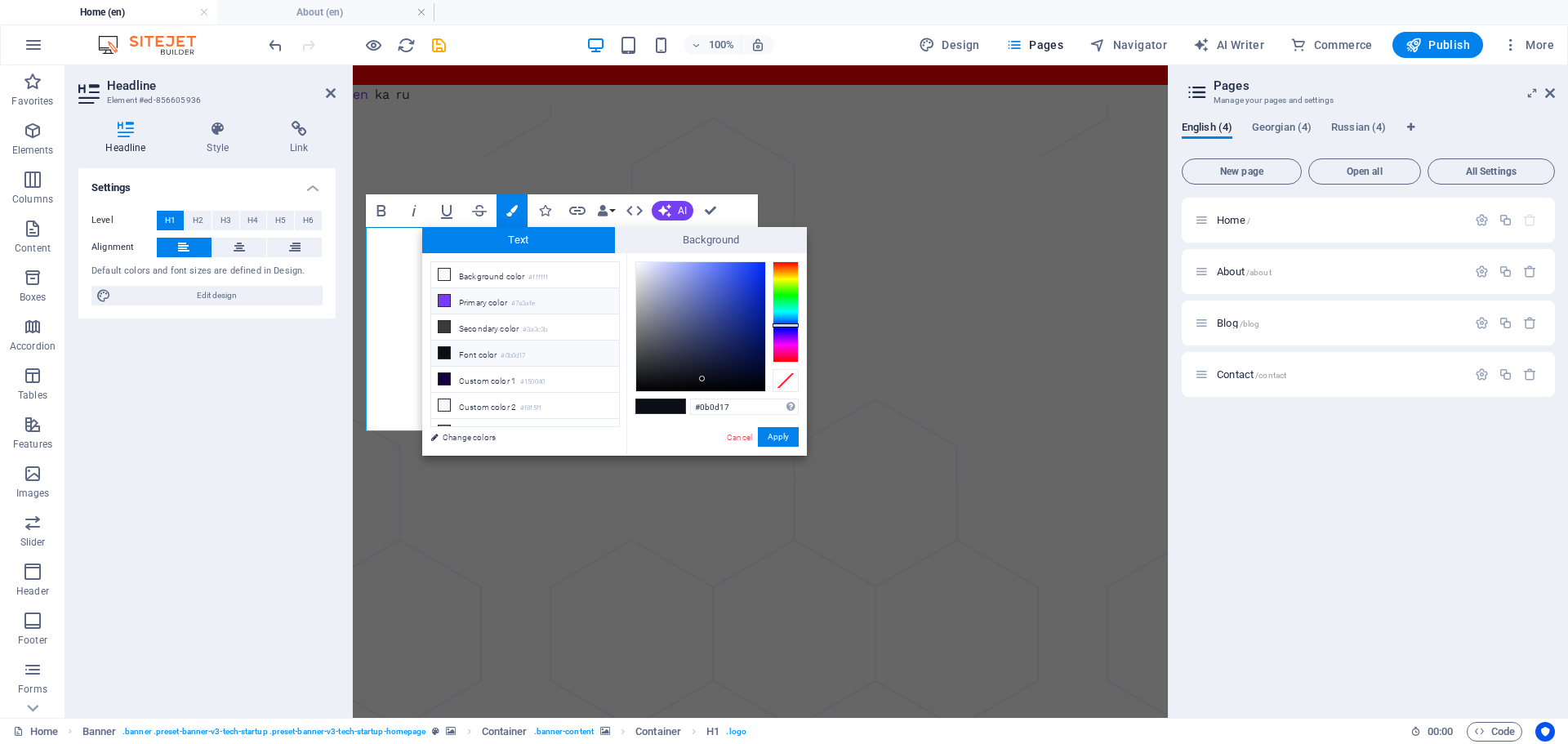
click at [442, 295] on icon at bounding box center [444, 301] width 11 height 11
type input "#7a3afe"
click at [785, 437] on button "Apply" at bounding box center [778, 437] width 41 height 20
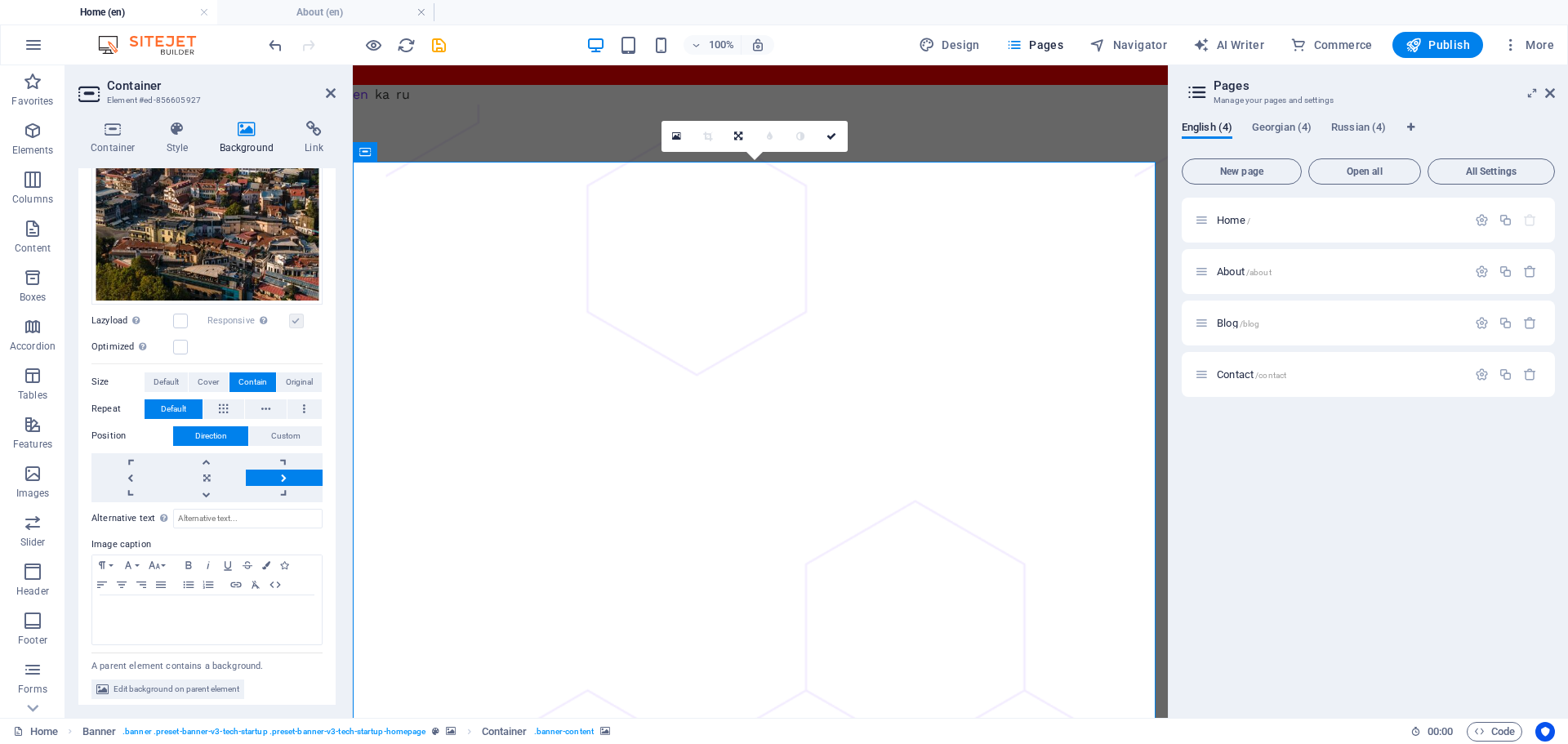
scroll to position [298, 0]
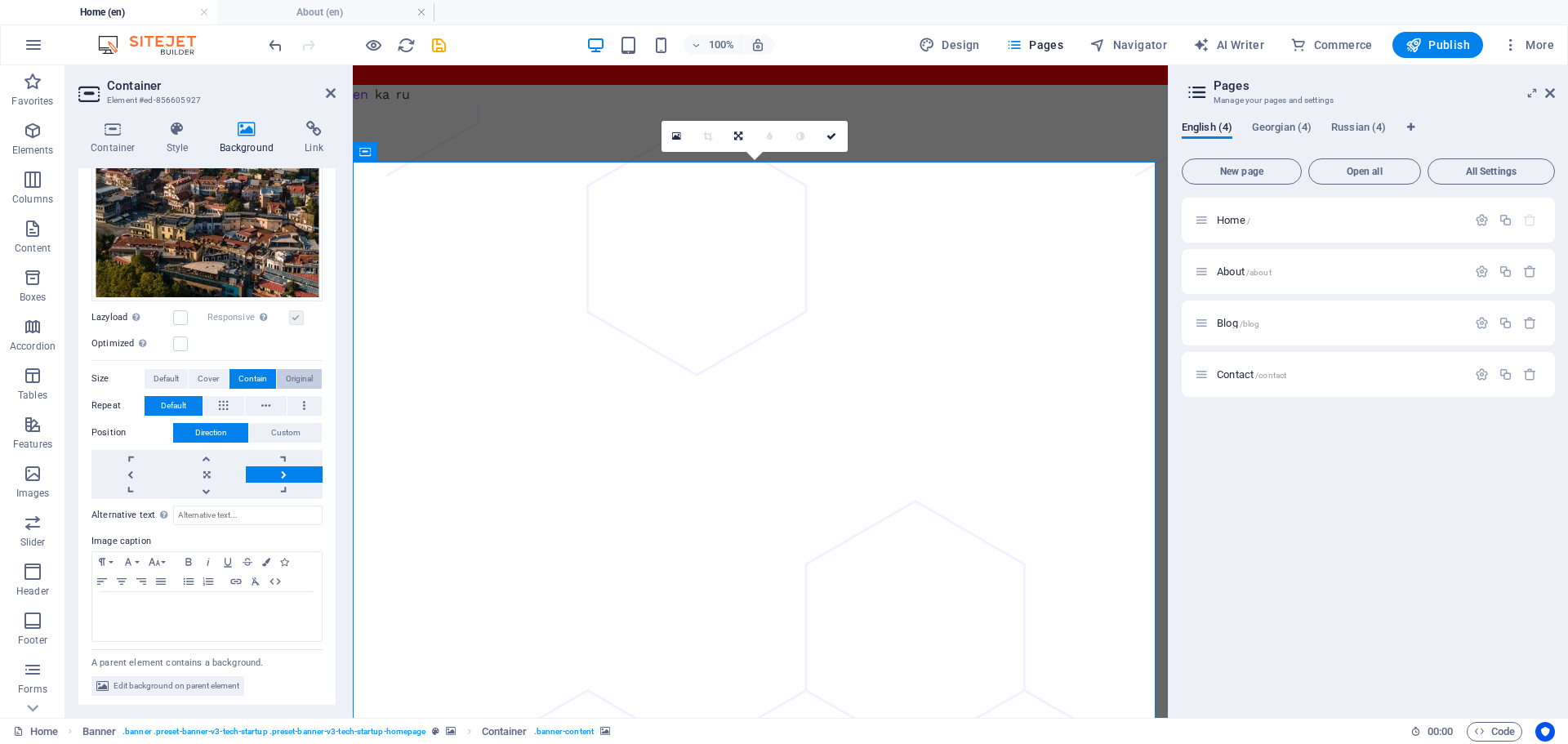
click at [297, 374] on span "Original" at bounding box center [299, 379] width 27 height 20
click at [251, 371] on span "Contain" at bounding box center [252, 379] width 29 height 20
click at [209, 369] on span "Cover" at bounding box center [208, 379] width 21 height 20
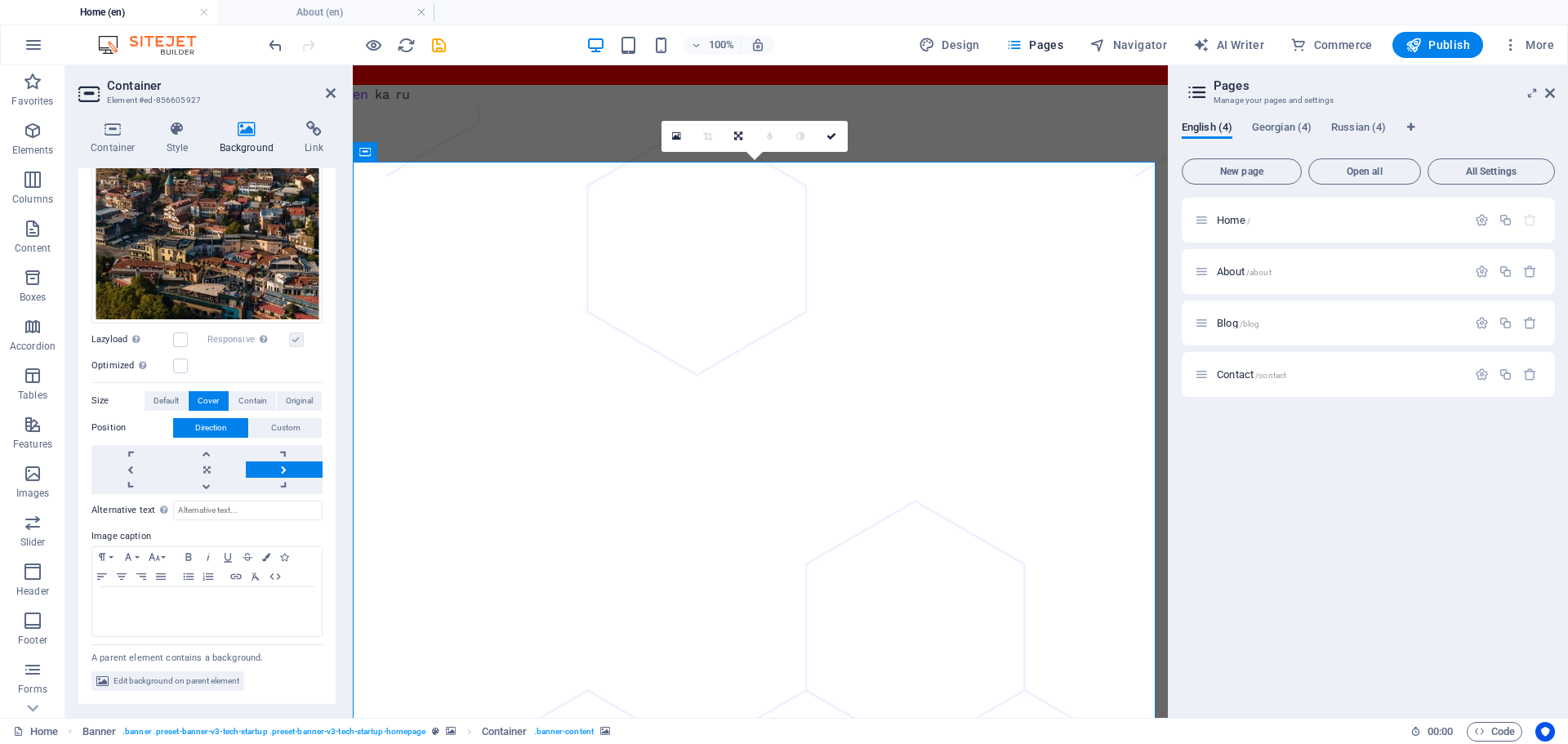
scroll to position [272, 0]
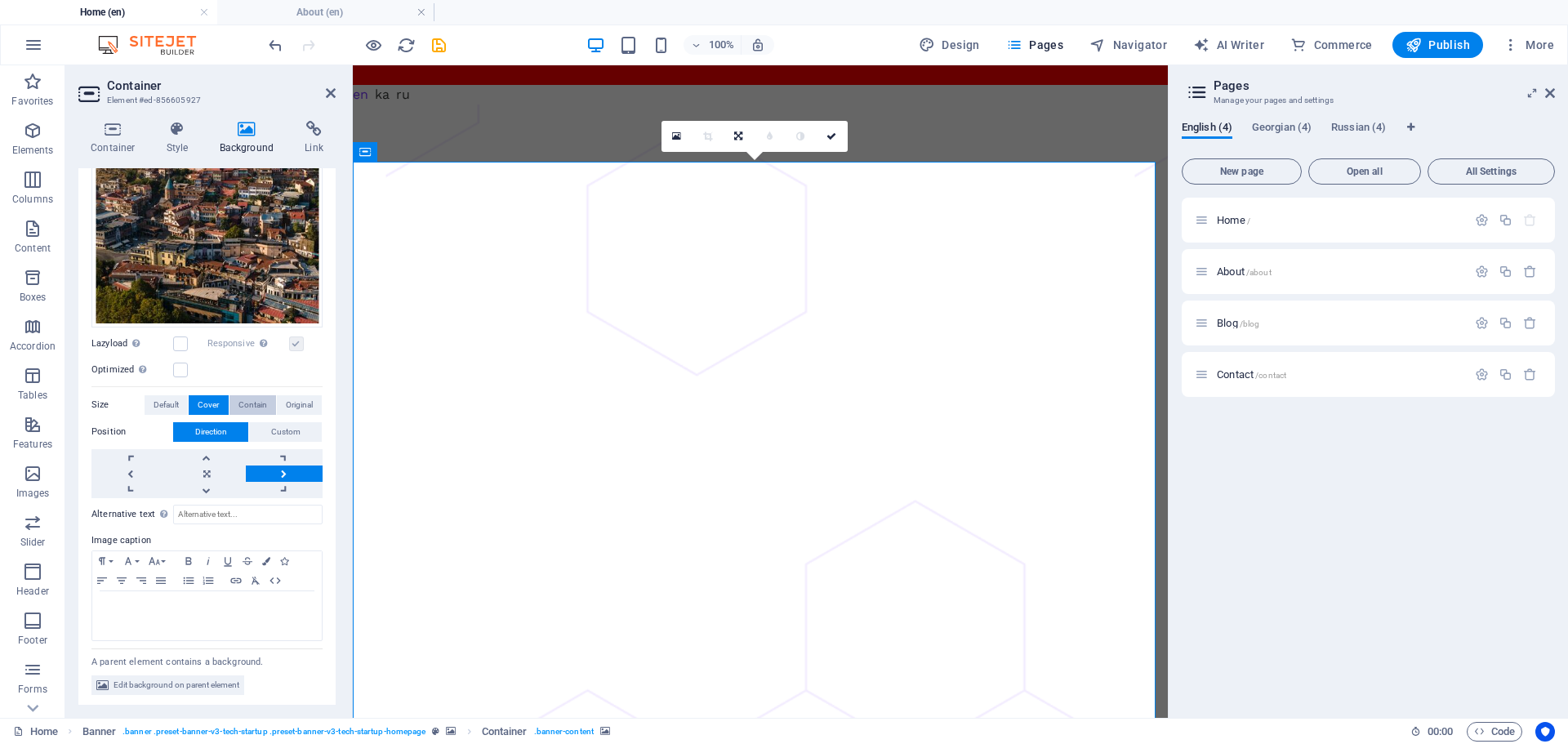
click at [242, 401] on span "Contain" at bounding box center [252, 405] width 29 height 20
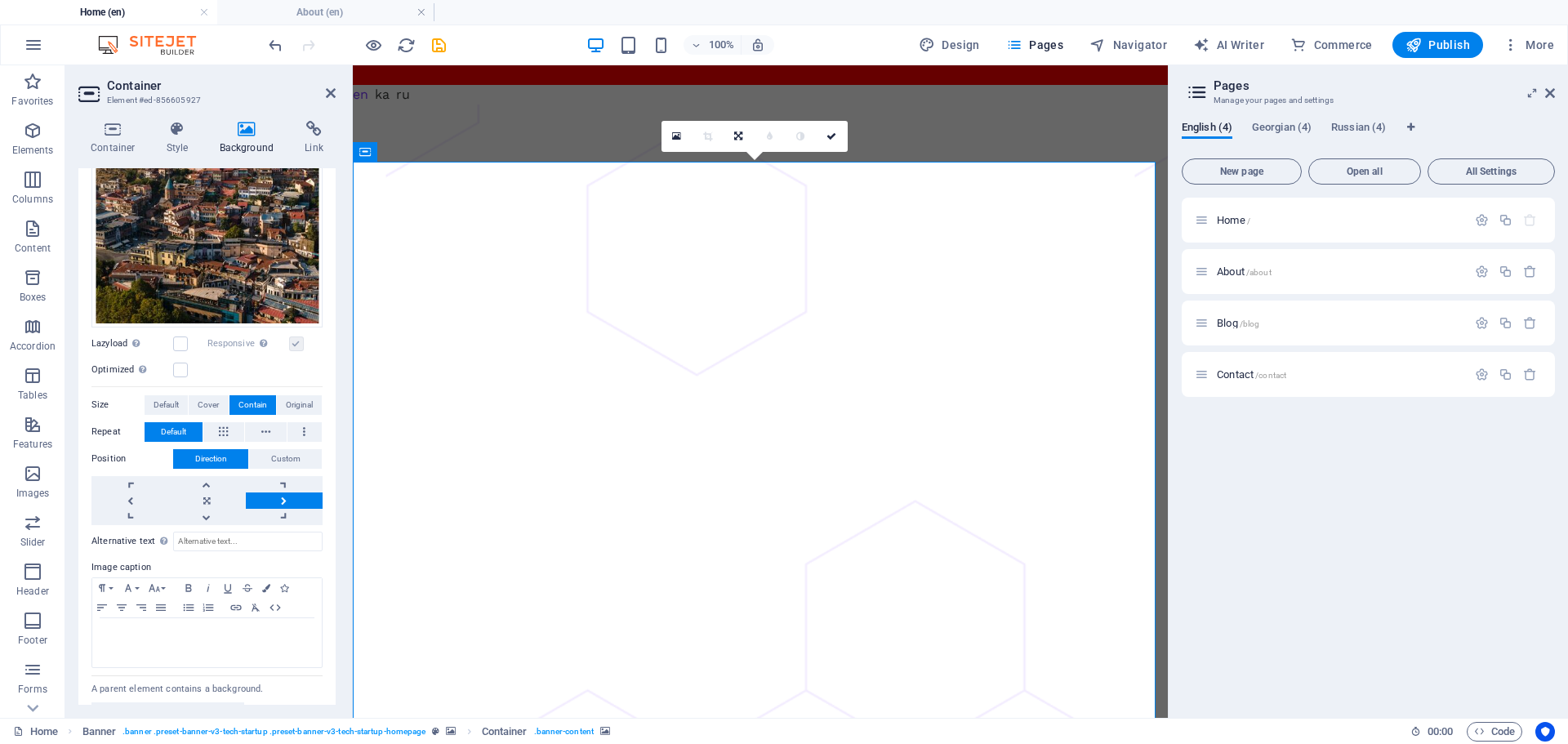
click at [276, 496] on link at bounding box center [284, 501] width 77 height 16
click at [277, 496] on link at bounding box center [284, 501] width 77 height 16
click at [282, 452] on span "Custom" at bounding box center [286, 459] width 29 height 20
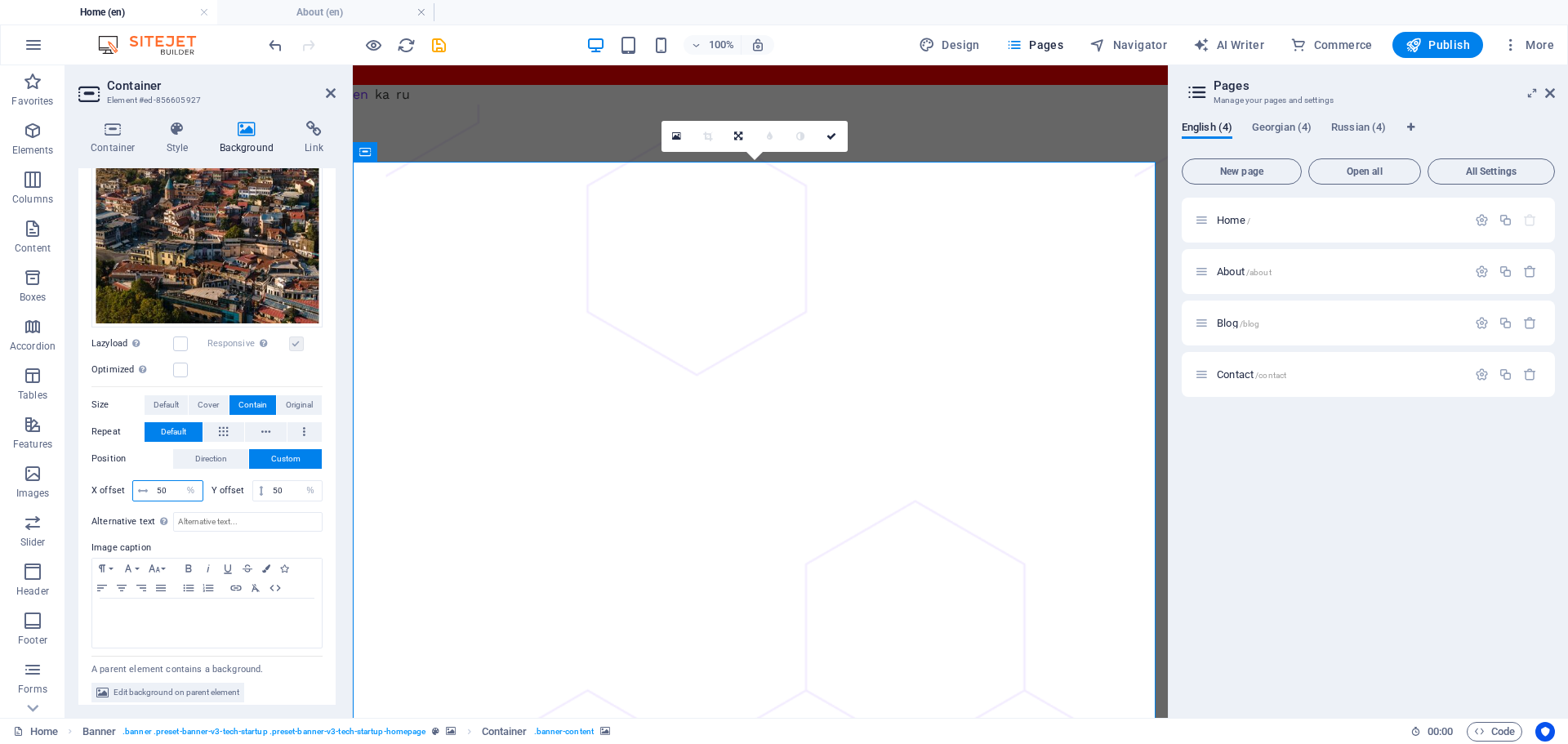
drag, startPoint x: 166, startPoint y: 483, endPoint x: 156, endPoint y: 483, distance: 10.0
click at [156, 483] on input "50" at bounding box center [177, 491] width 50 height 20
drag, startPoint x: 156, startPoint y: 483, endPoint x: 166, endPoint y: 484, distance: 10.0
click at [166, 484] on input "30" at bounding box center [177, 491] width 50 height 20
click at [166, 484] on input "80" at bounding box center [177, 491] width 50 height 20
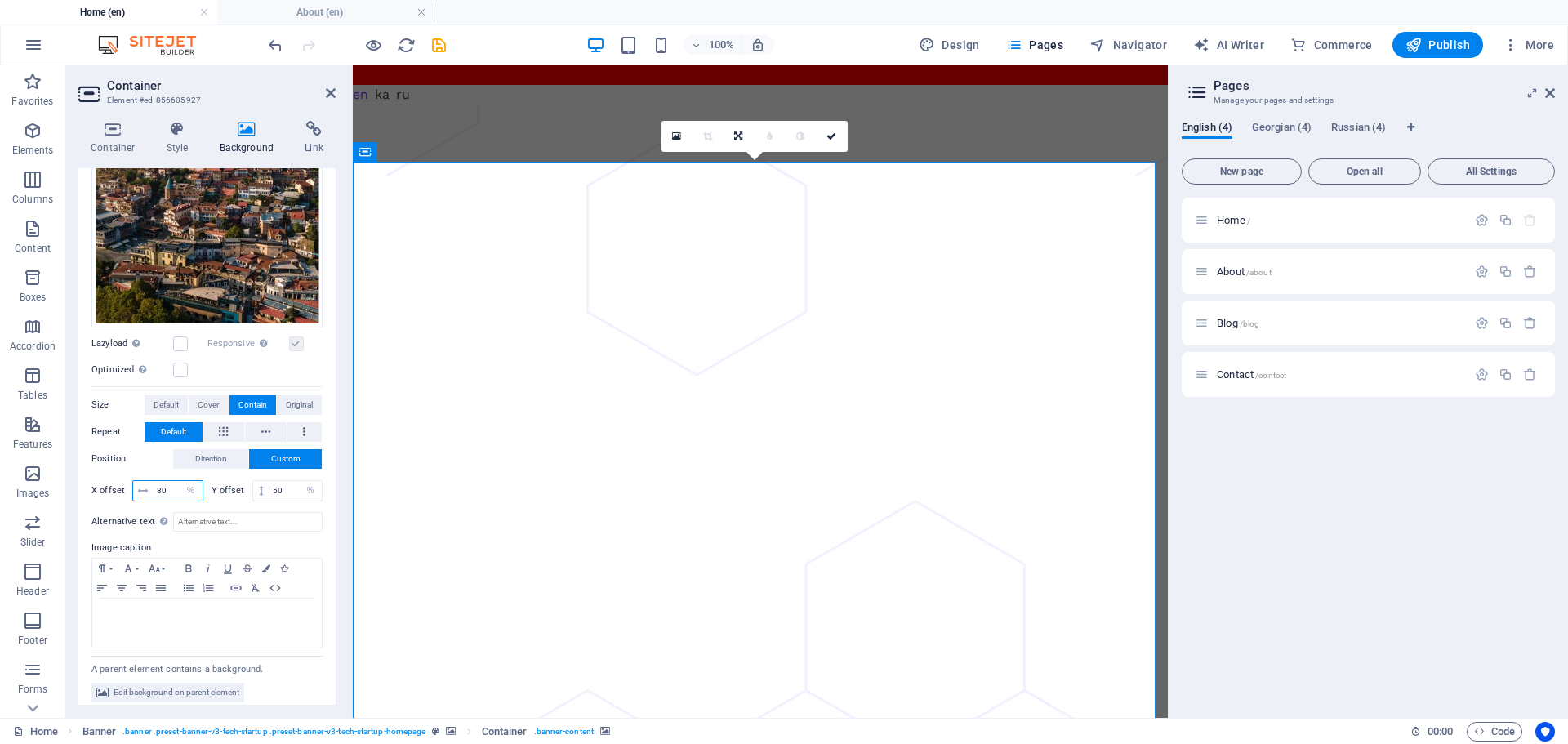
click at [166, 488] on input "80" at bounding box center [177, 491] width 50 height 20
click at [166, 488] on input "120" at bounding box center [177, 491] width 50 height 20
type input "200"
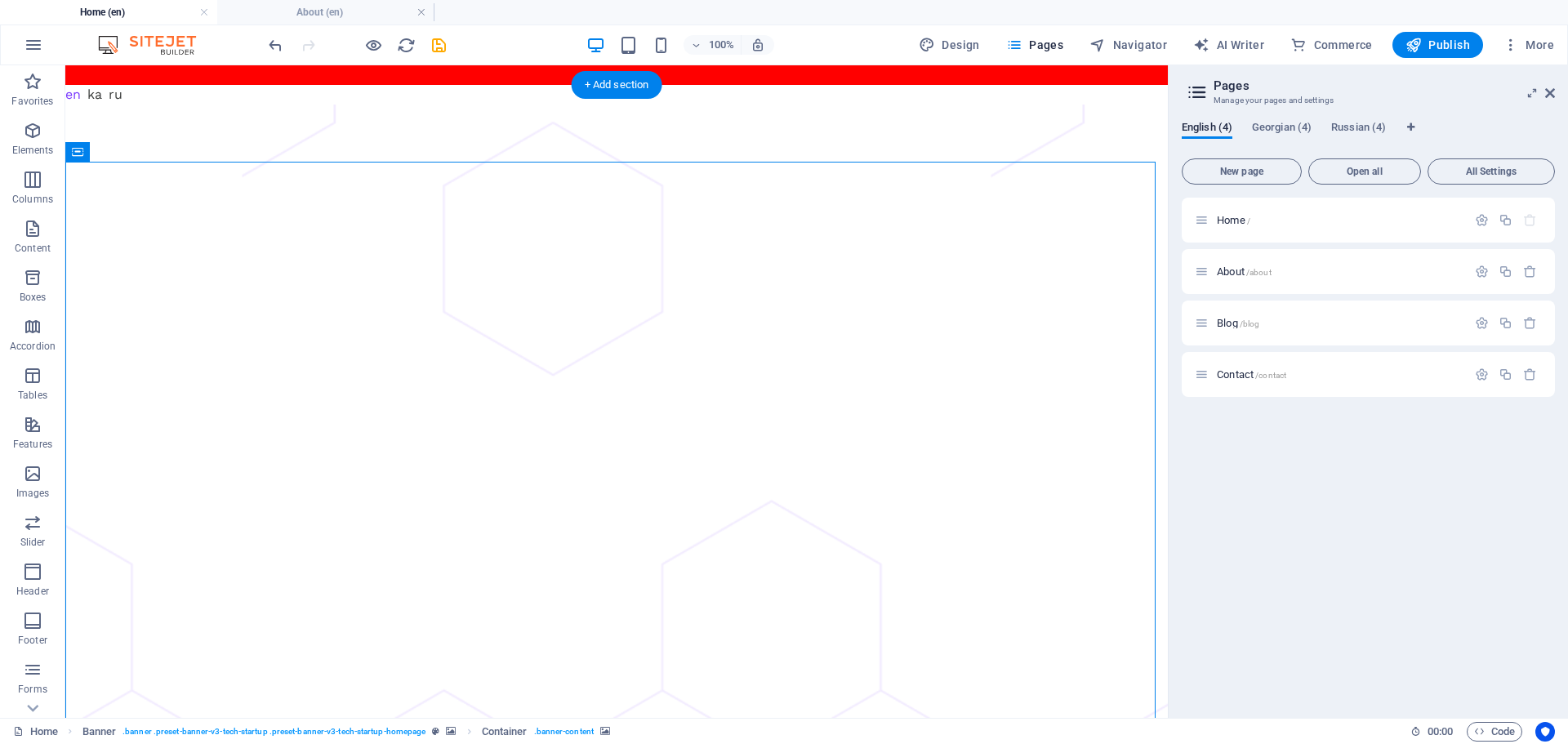
select select "%"
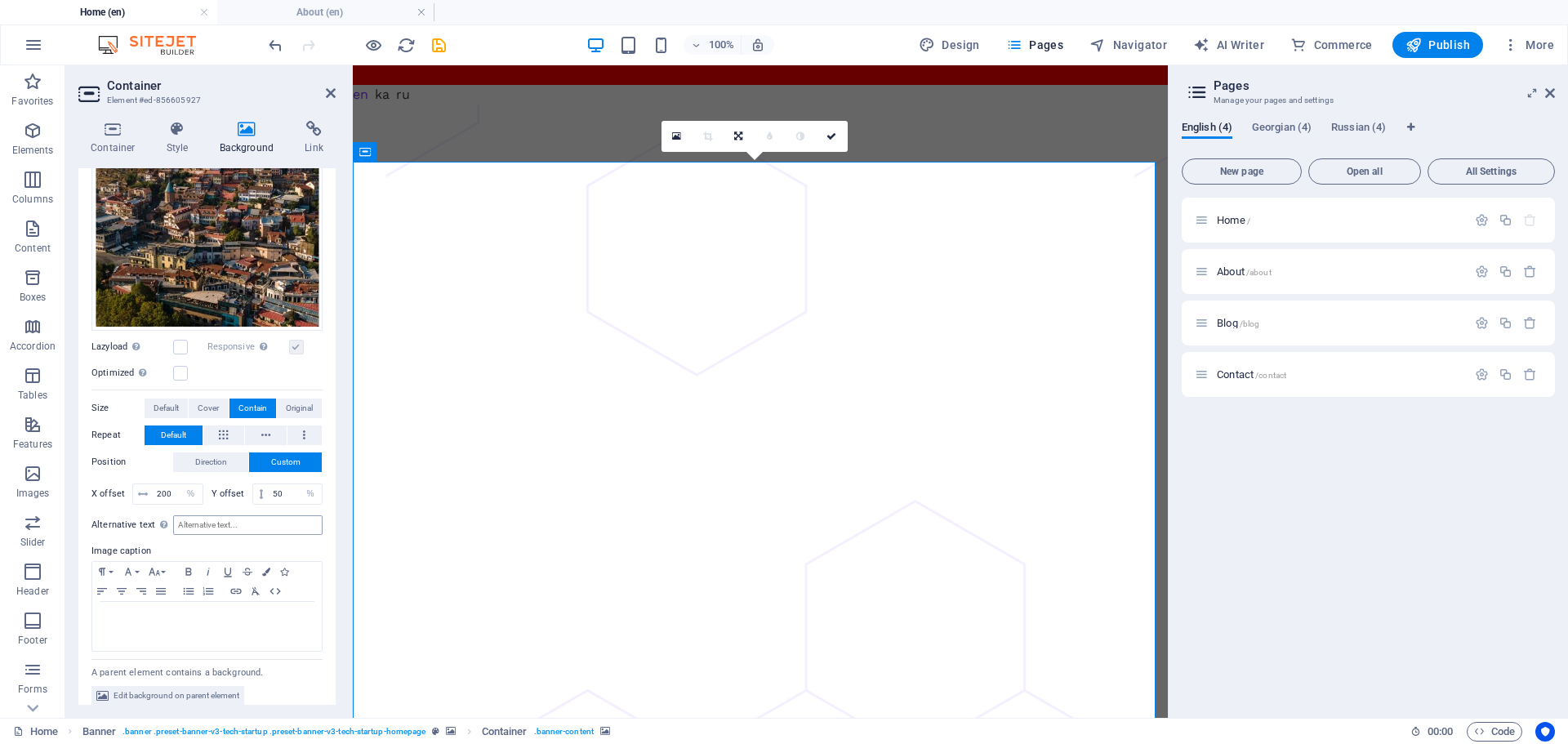
scroll to position [279, 0]
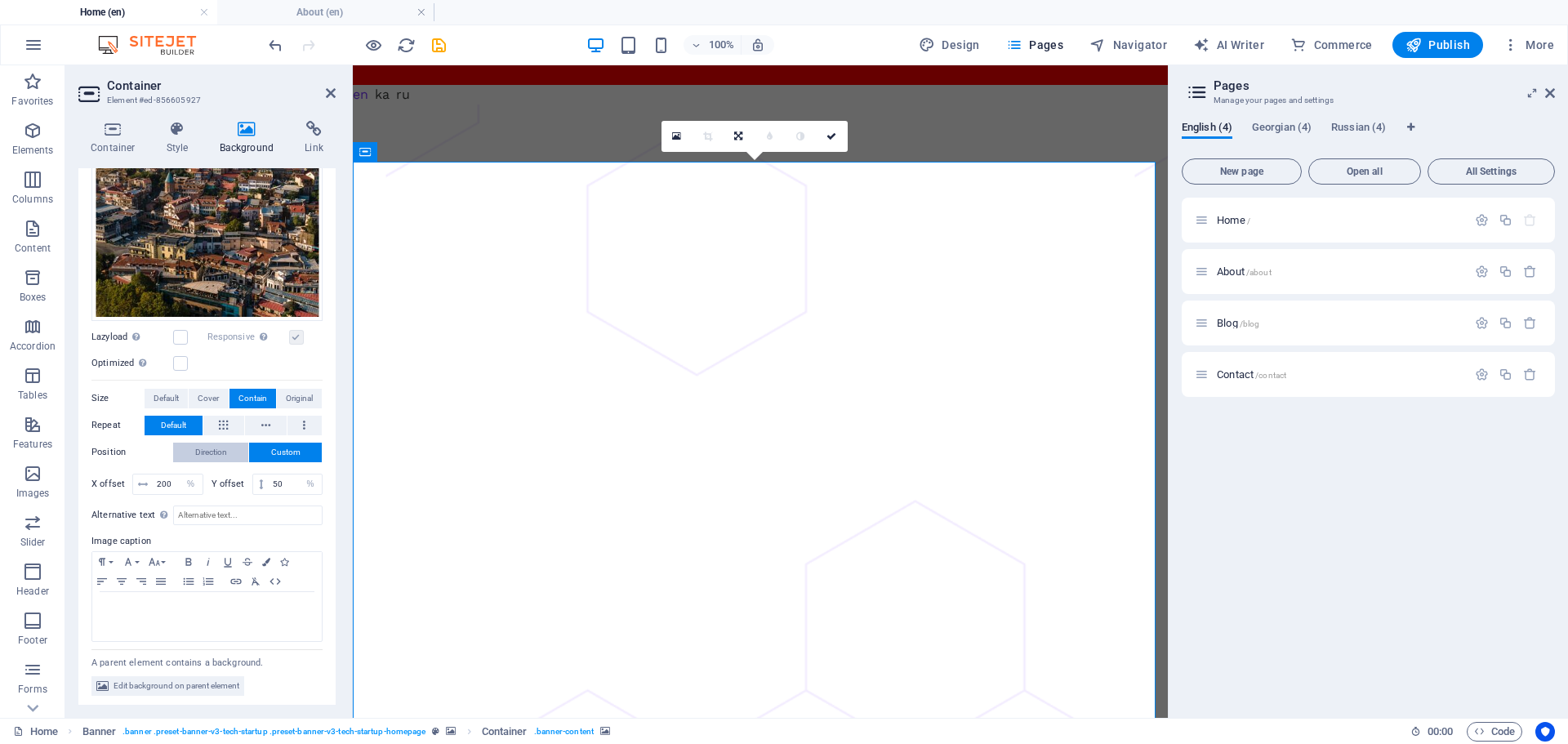
click at [216, 442] on span "Direction" at bounding box center [211, 452] width 32 height 20
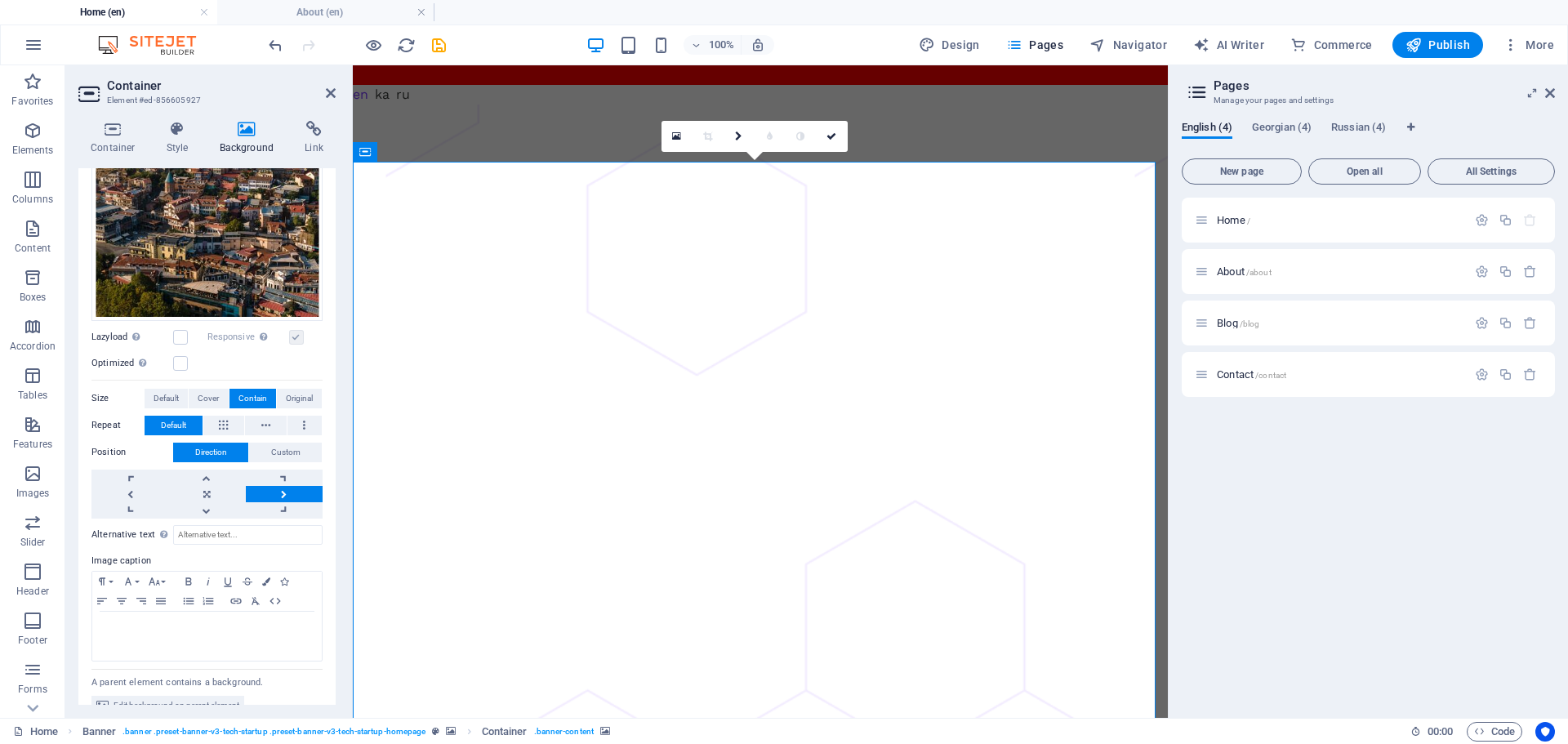
click at [294, 486] on link at bounding box center [284, 494] width 77 height 16
select select
select select "1"
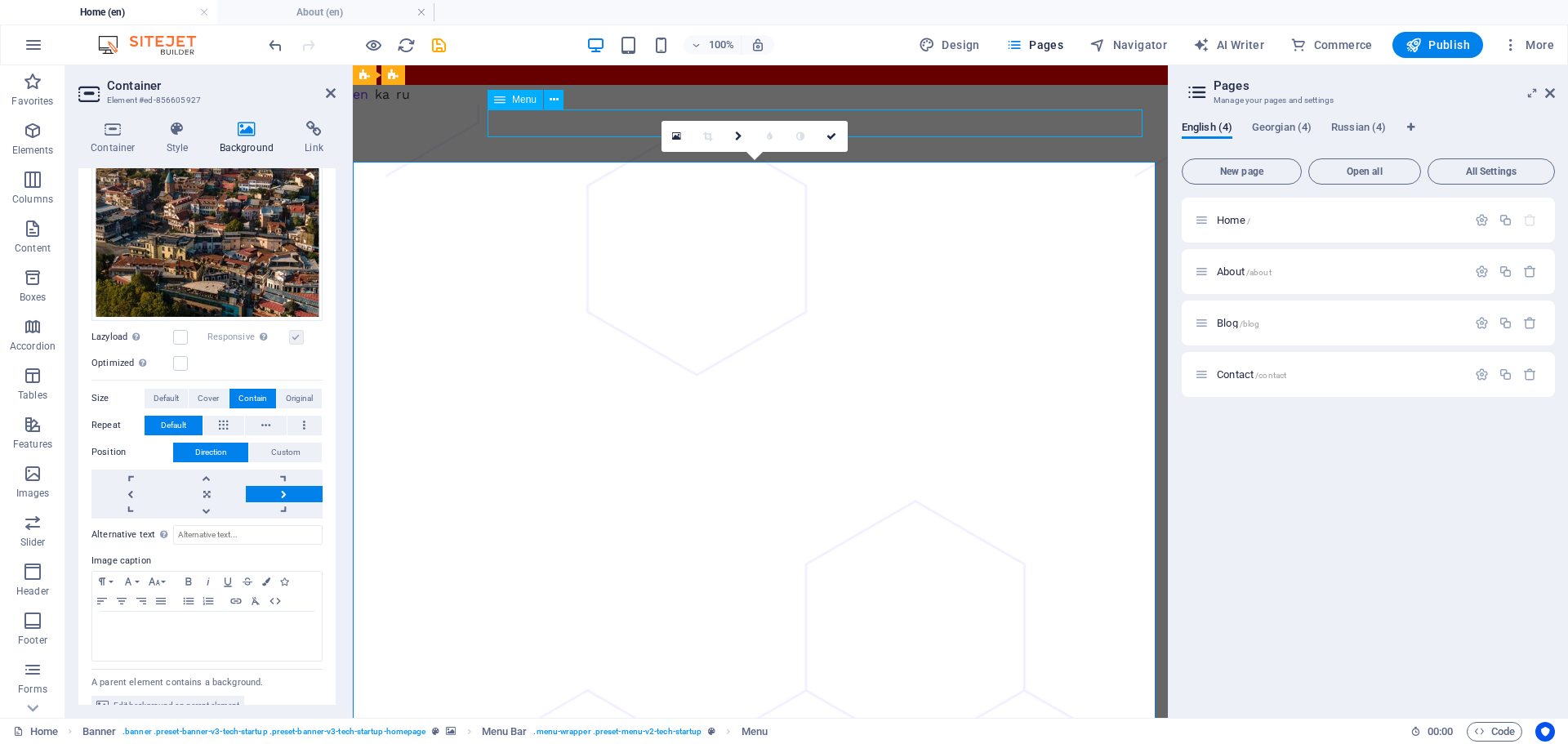
select select
select select "2"
select select
select select "3"
select select
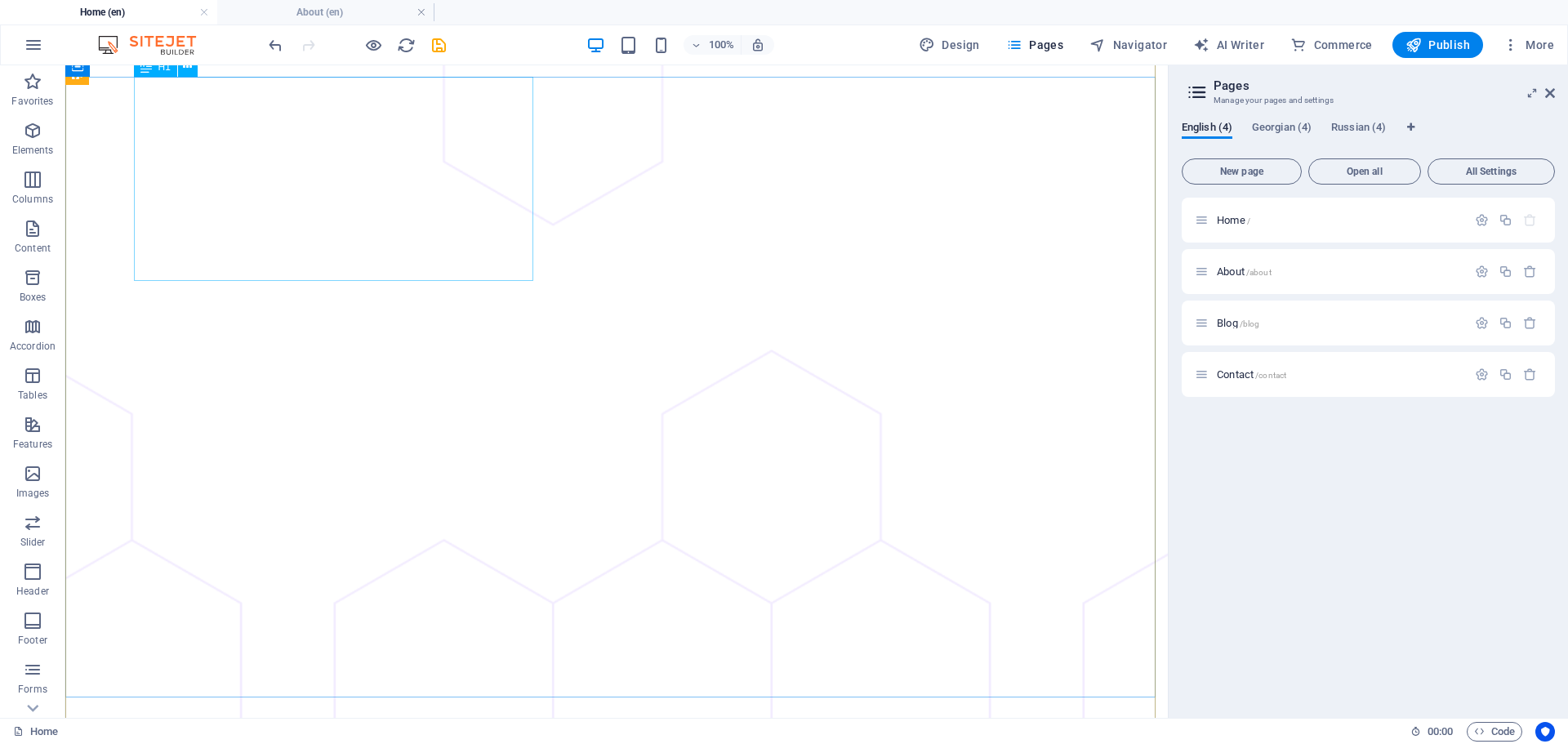
scroll to position [163, 0]
click at [439, 43] on icon "save" at bounding box center [438, 45] width 19 height 19
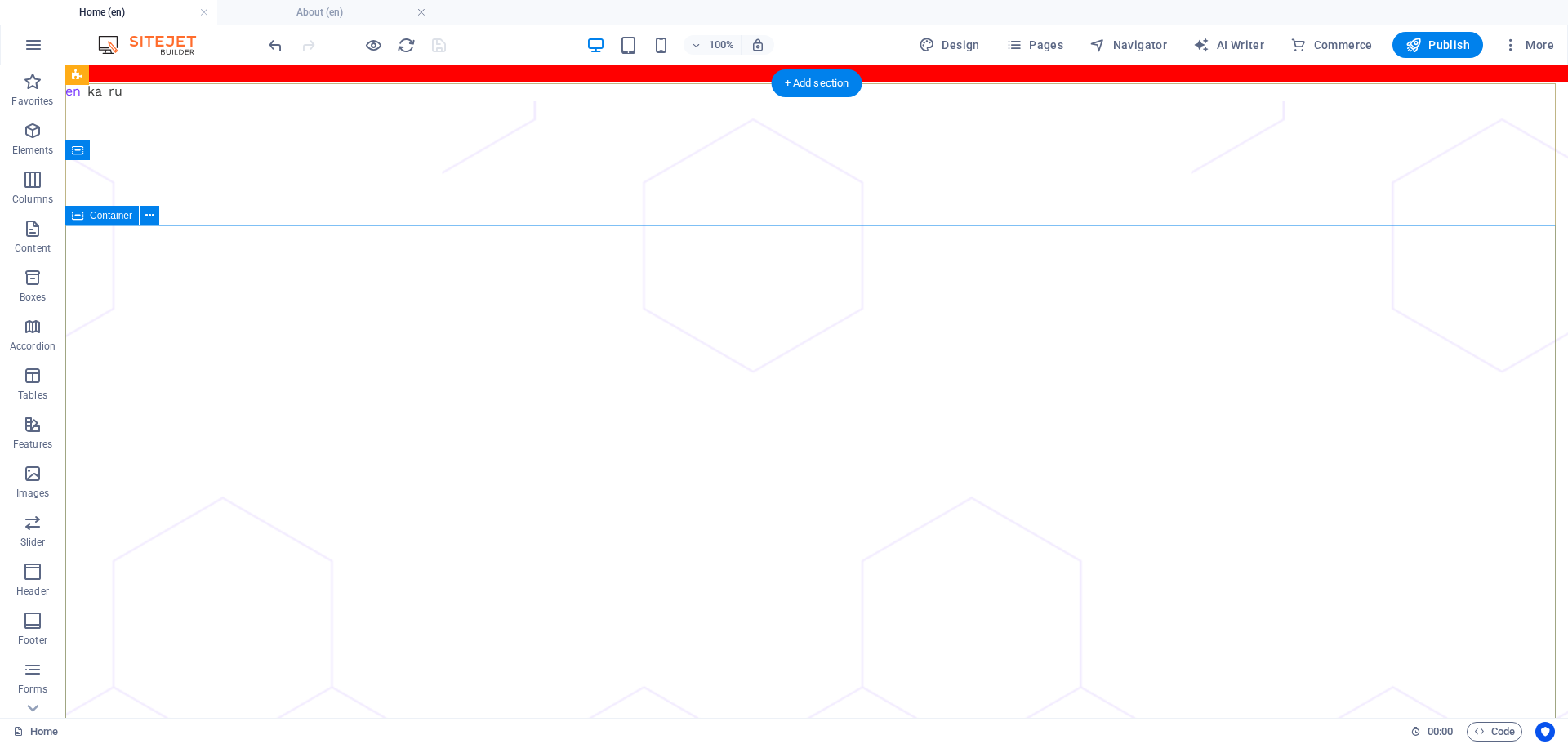
scroll to position [0, 0]
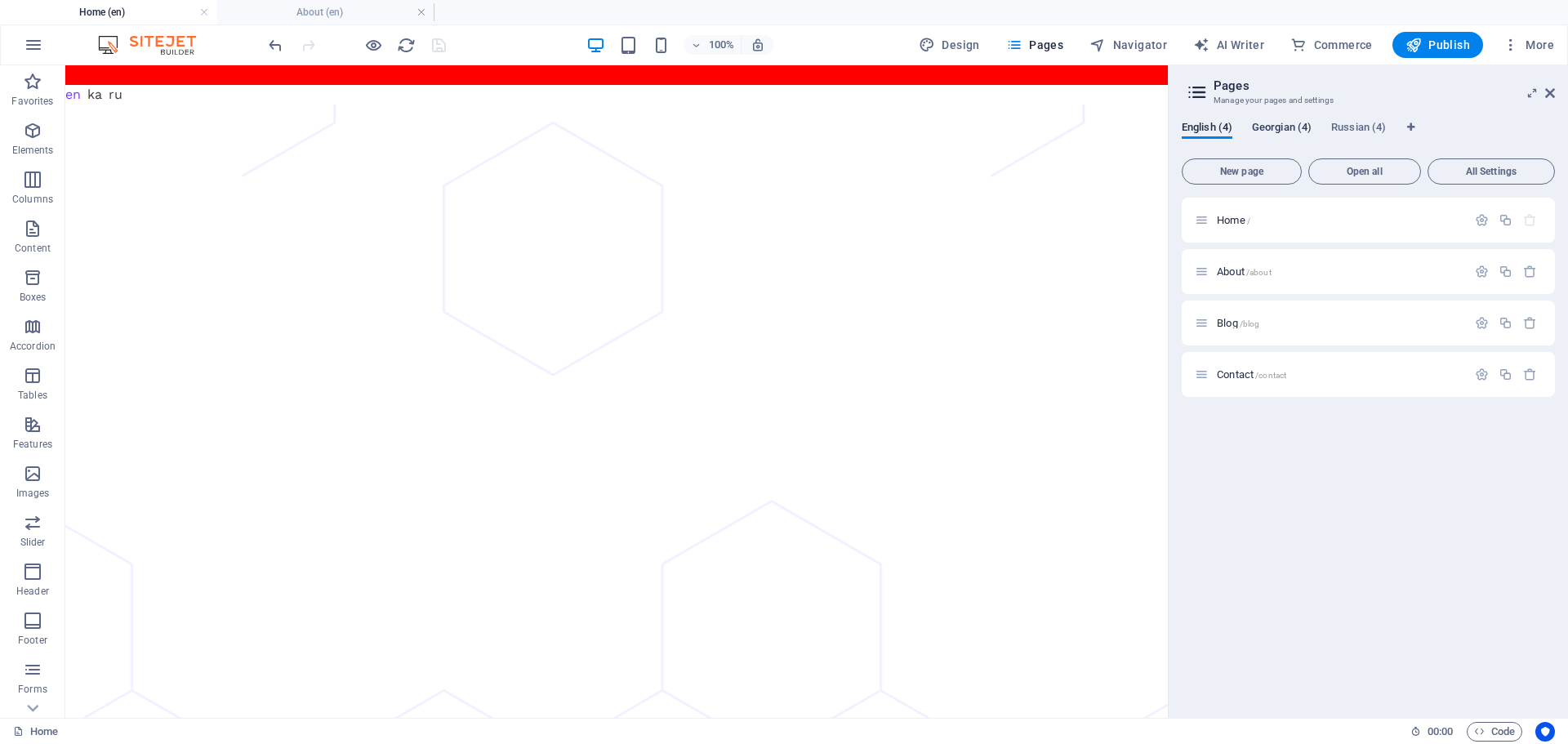
click at [1279, 123] on span "Georgian (4)" at bounding box center [1281, 129] width 60 height 23
click at [1241, 217] on span "Home /" at bounding box center [1233, 220] width 34 height 12
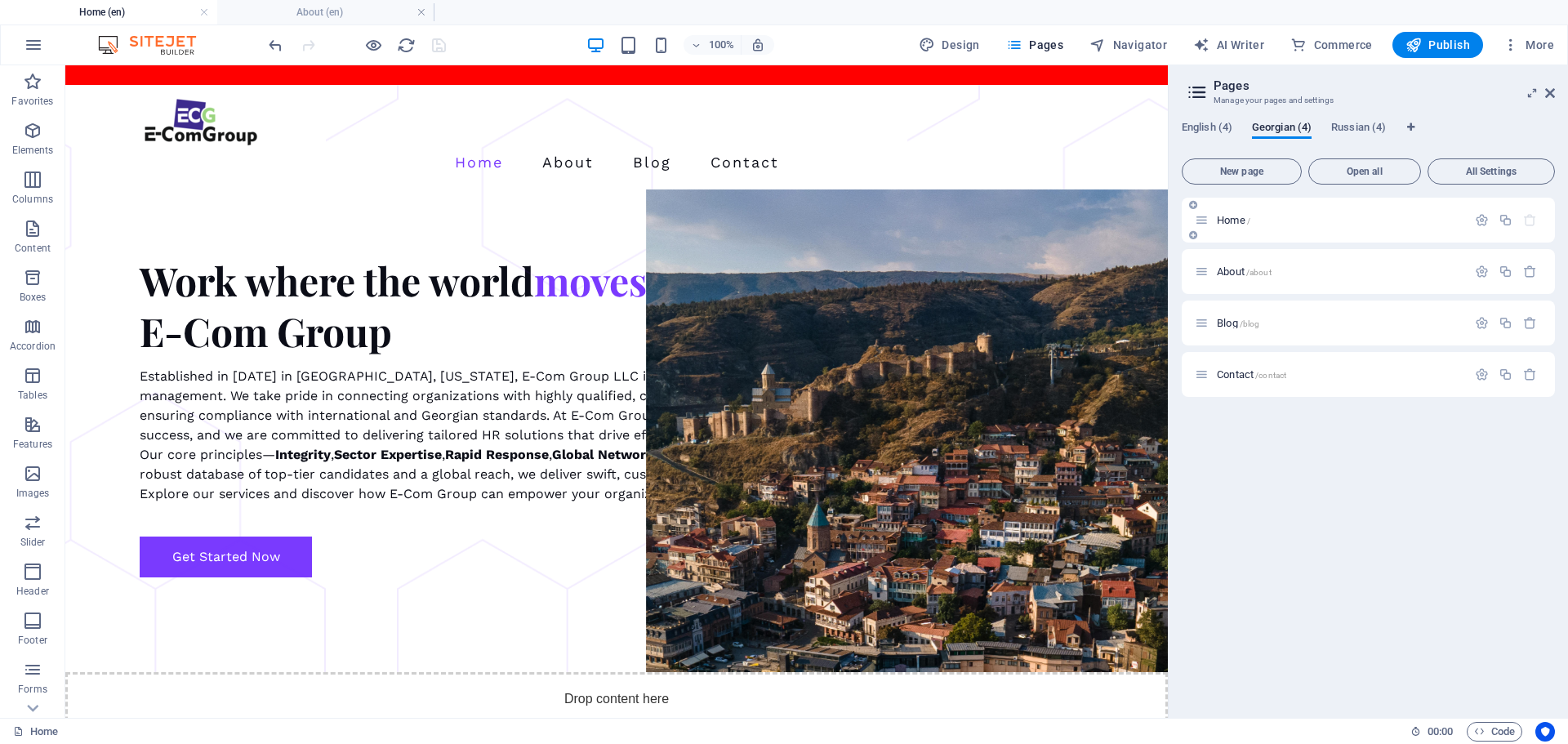
click at [1241, 249] on div "About /about" at bounding box center [1367, 271] width 373 height 45
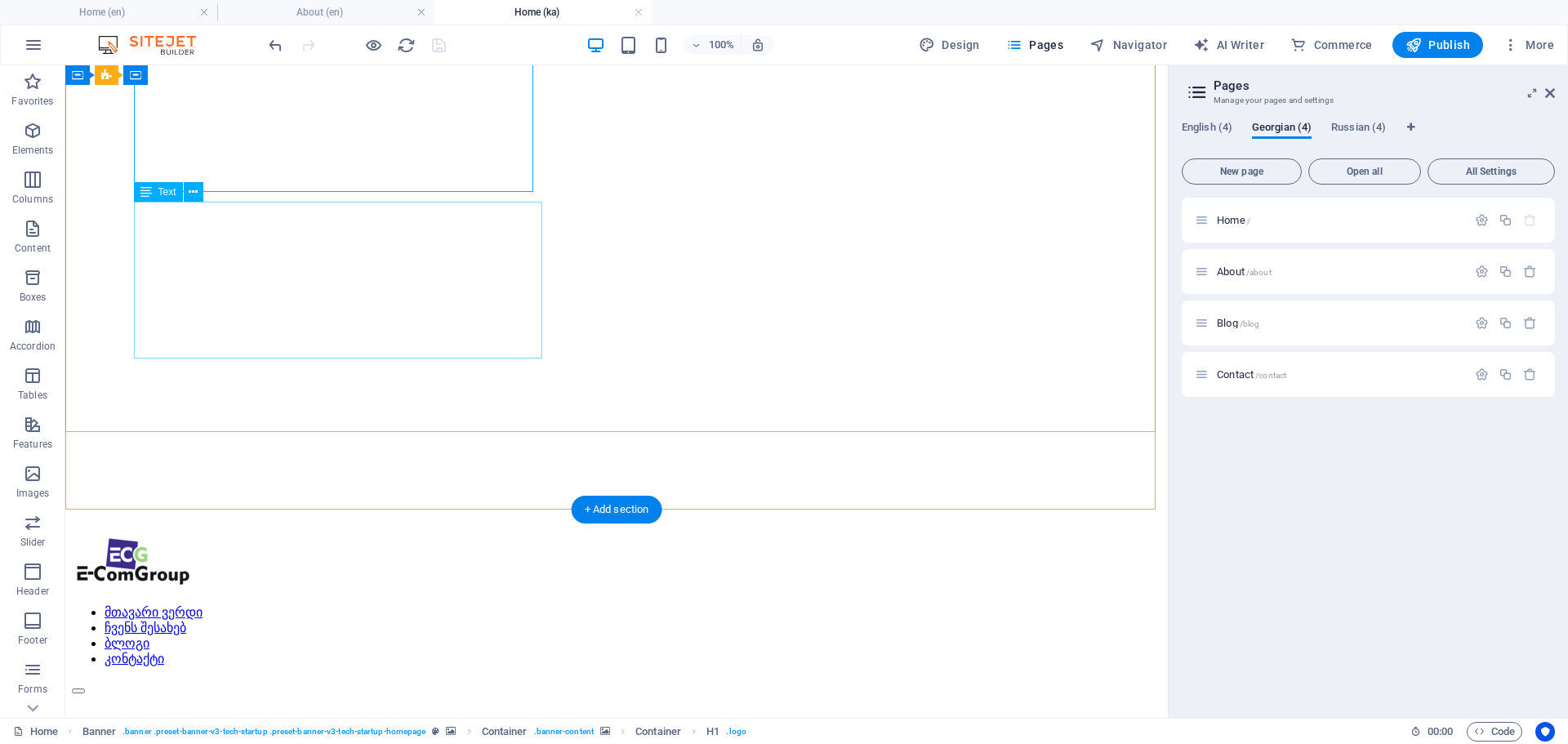
scroll to position [572, 0]
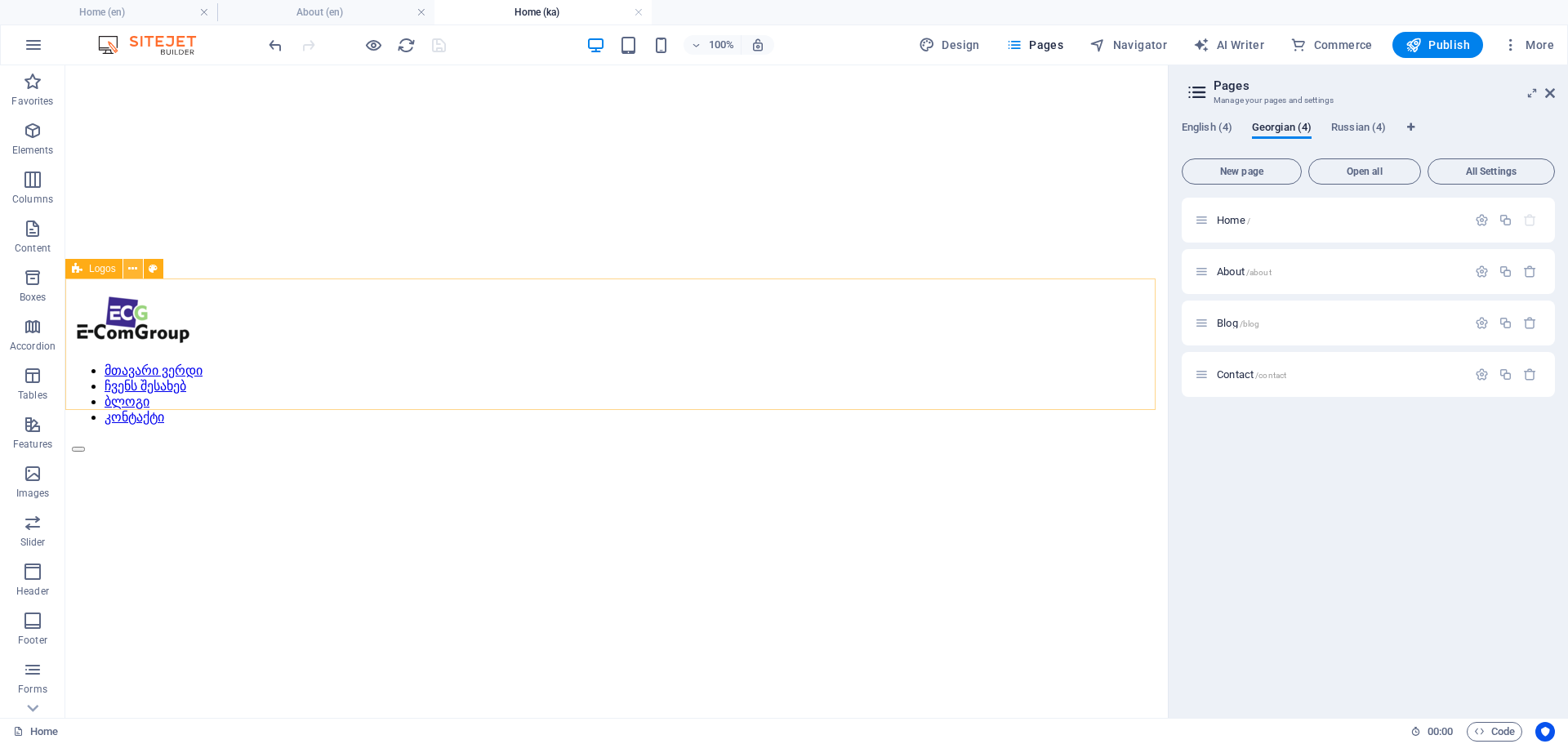
click at [133, 270] on icon at bounding box center [132, 269] width 9 height 17
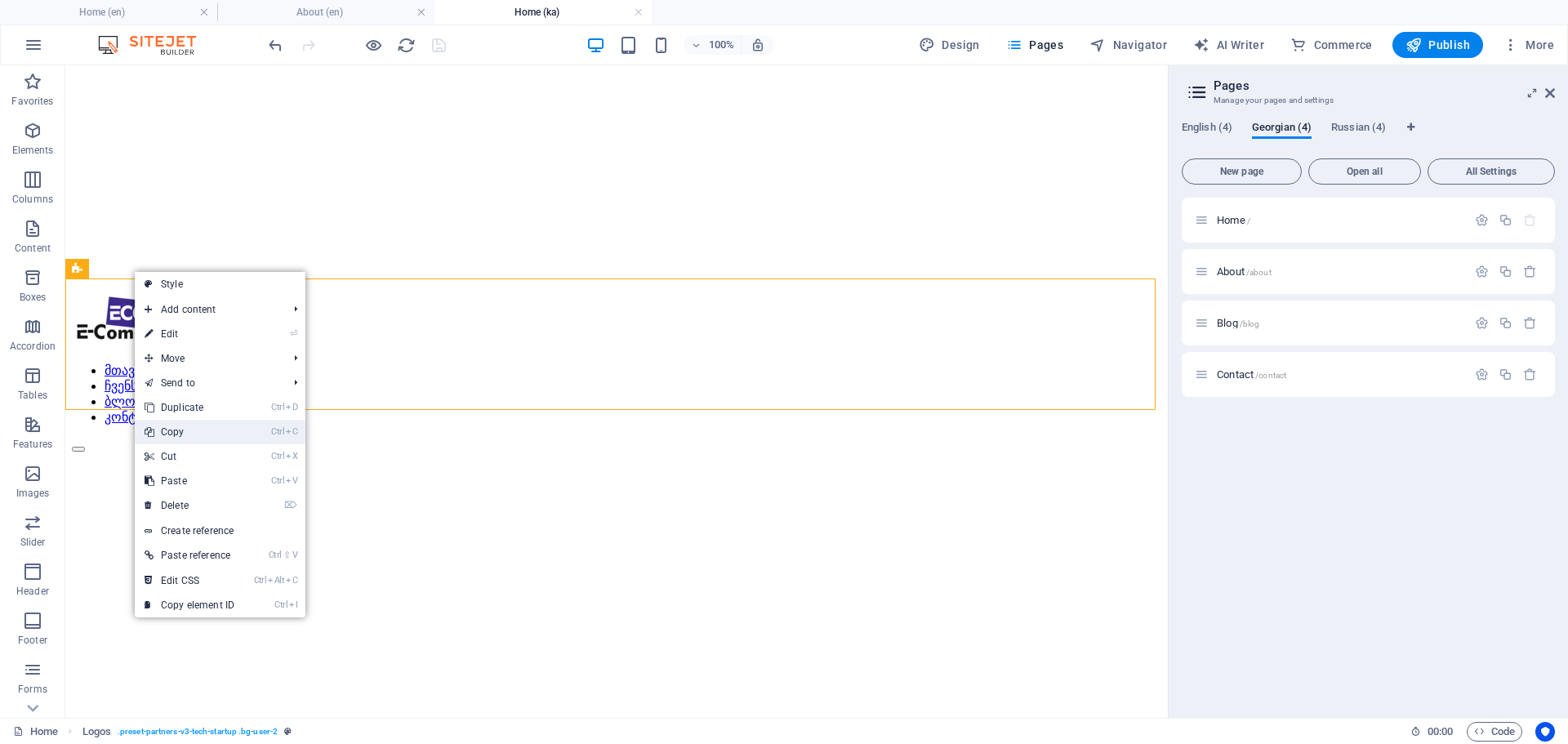
click at [195, 431] on link "Ctrl C Copy" at bounding box center [189, 432] width 110 height 25
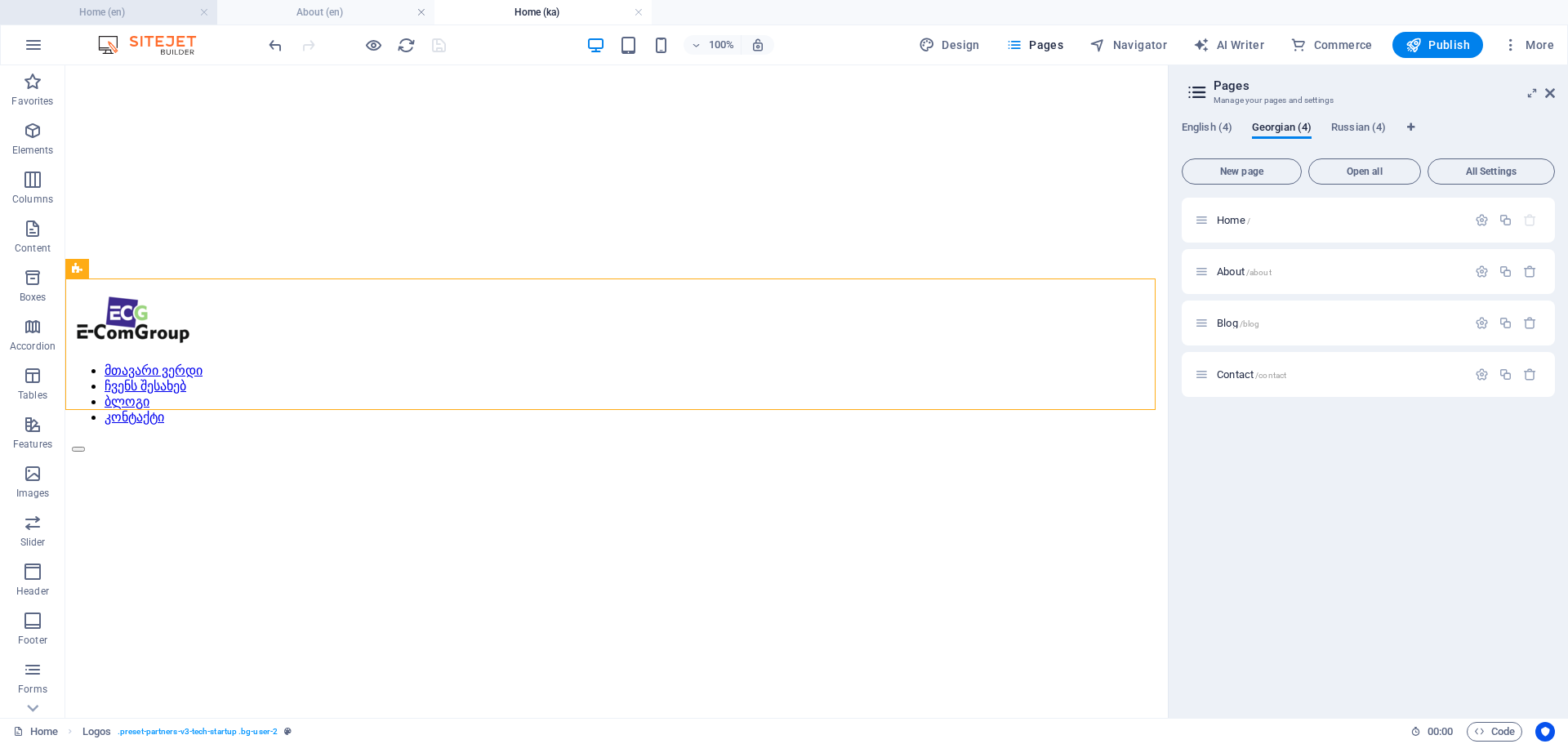
click at [127, 11] on h4 "Home (en)" at bounding box center [108, 12] width 217 height 18
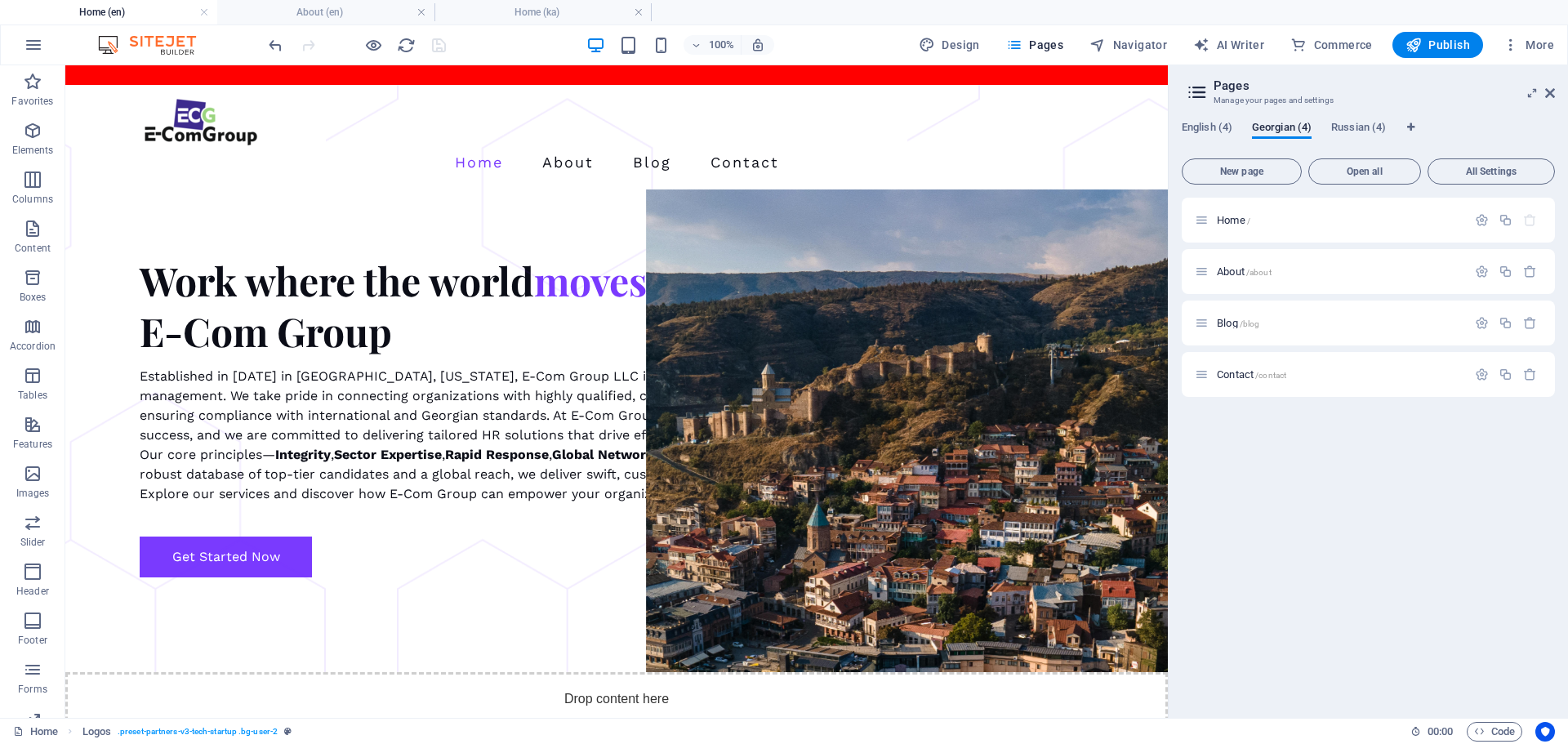
scroll to position [0, 0]
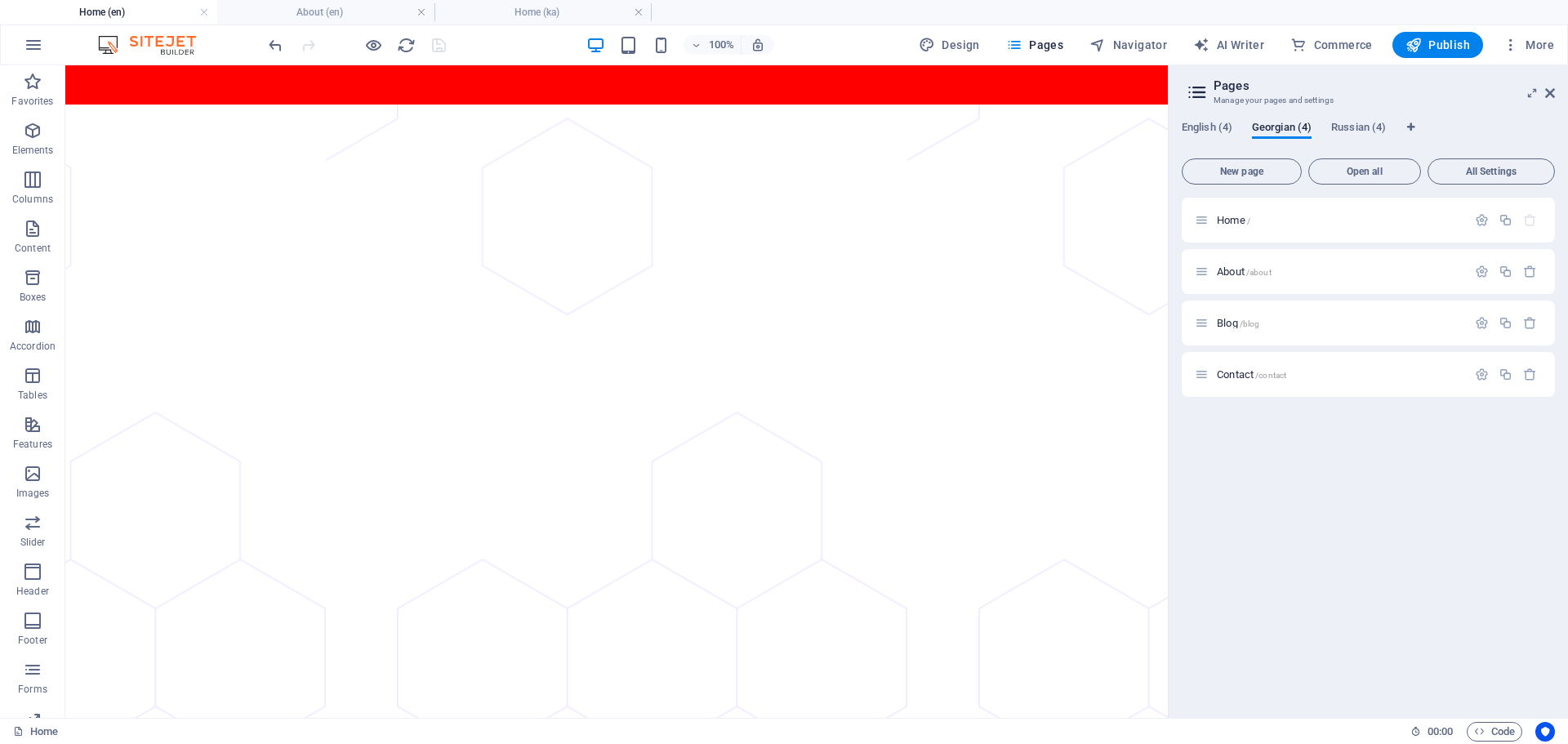
click at [98, 13] on h4 "Home (en)" at bounding box center [108, 12] width 217 height 18
click at [307, 6] on h4 "About (en)" at bounding box center [325, 12] width 217 height 18
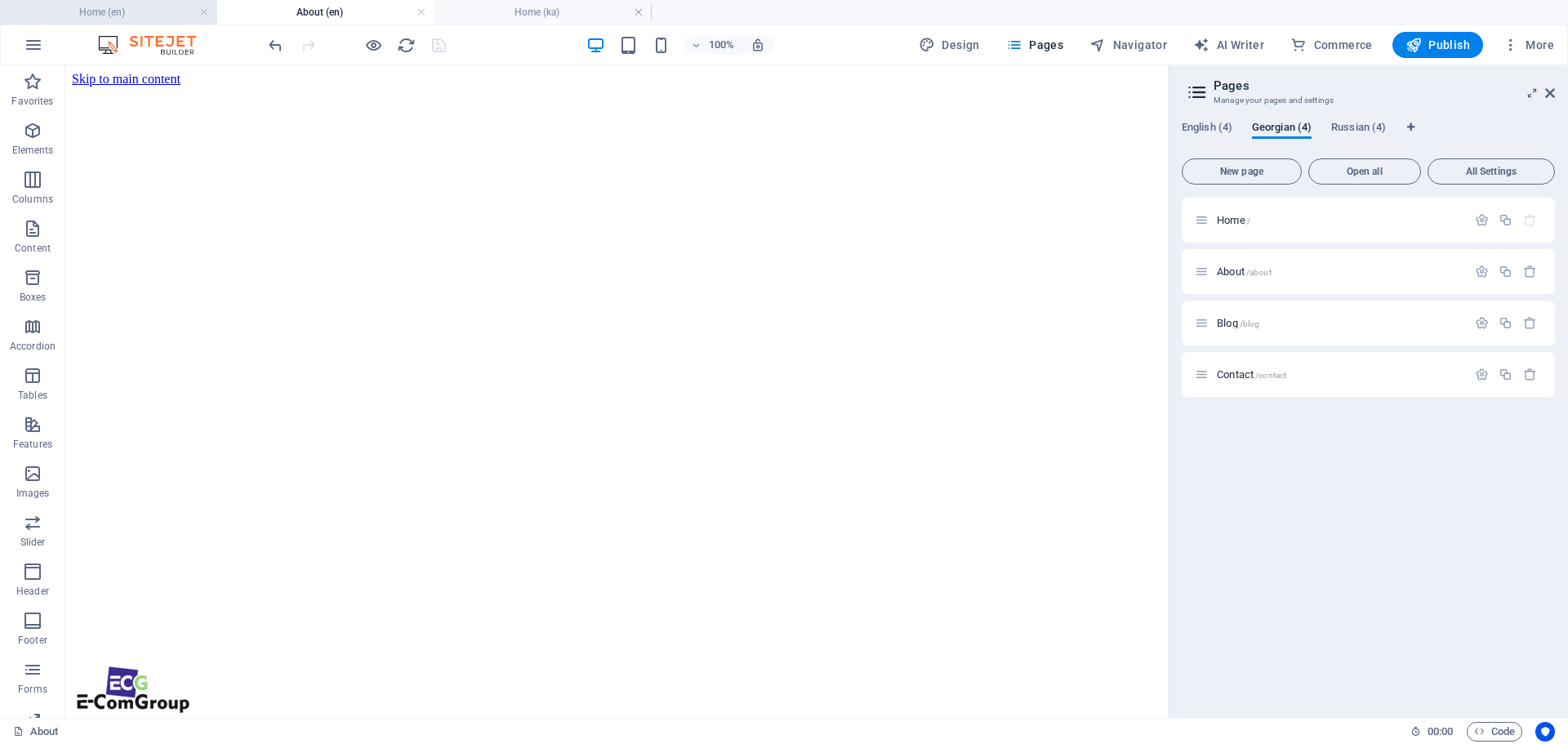
click at [125, 8] on h4 "Home (en)" at bounding box center [108, 12] width 217 height 18
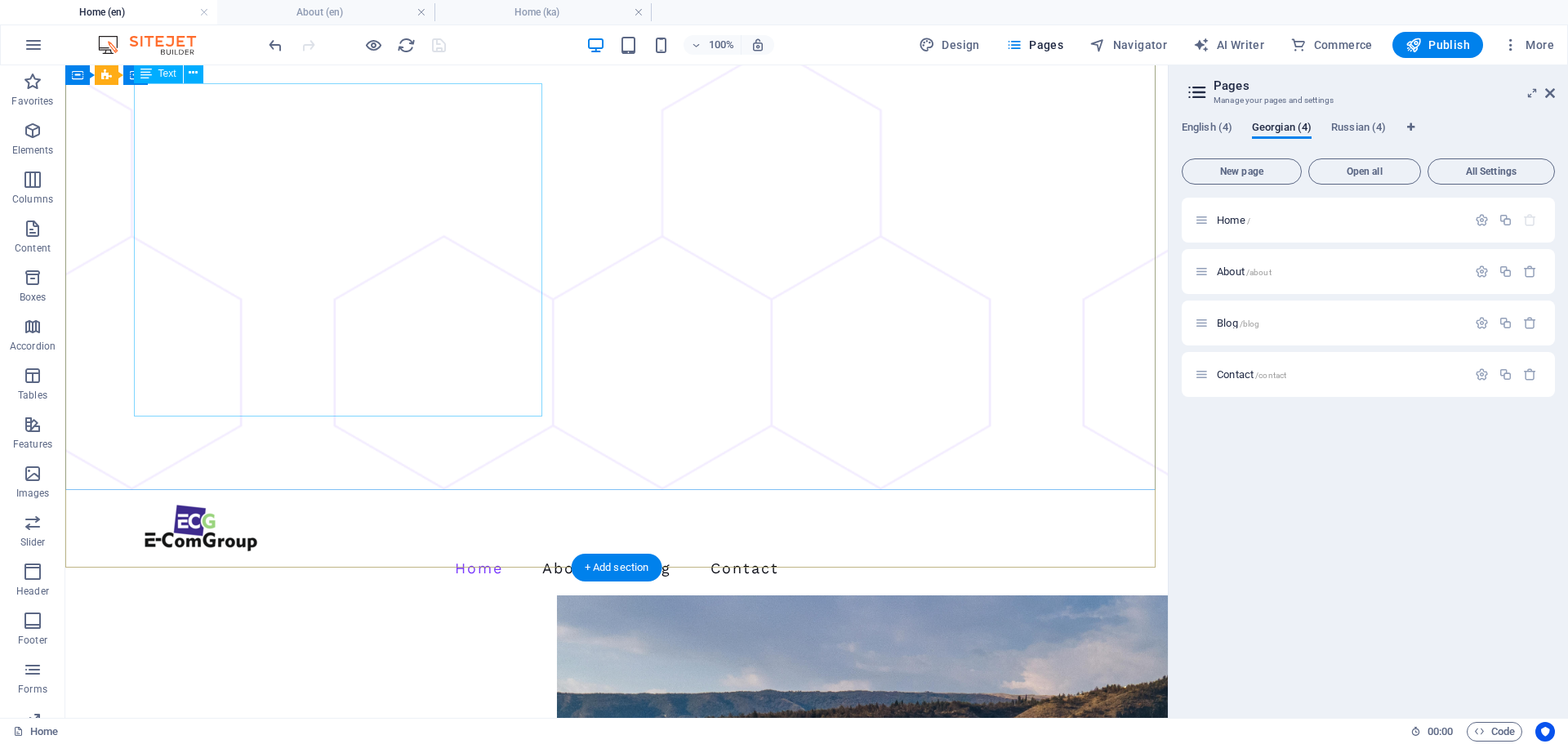
scroll to position [653, 0]
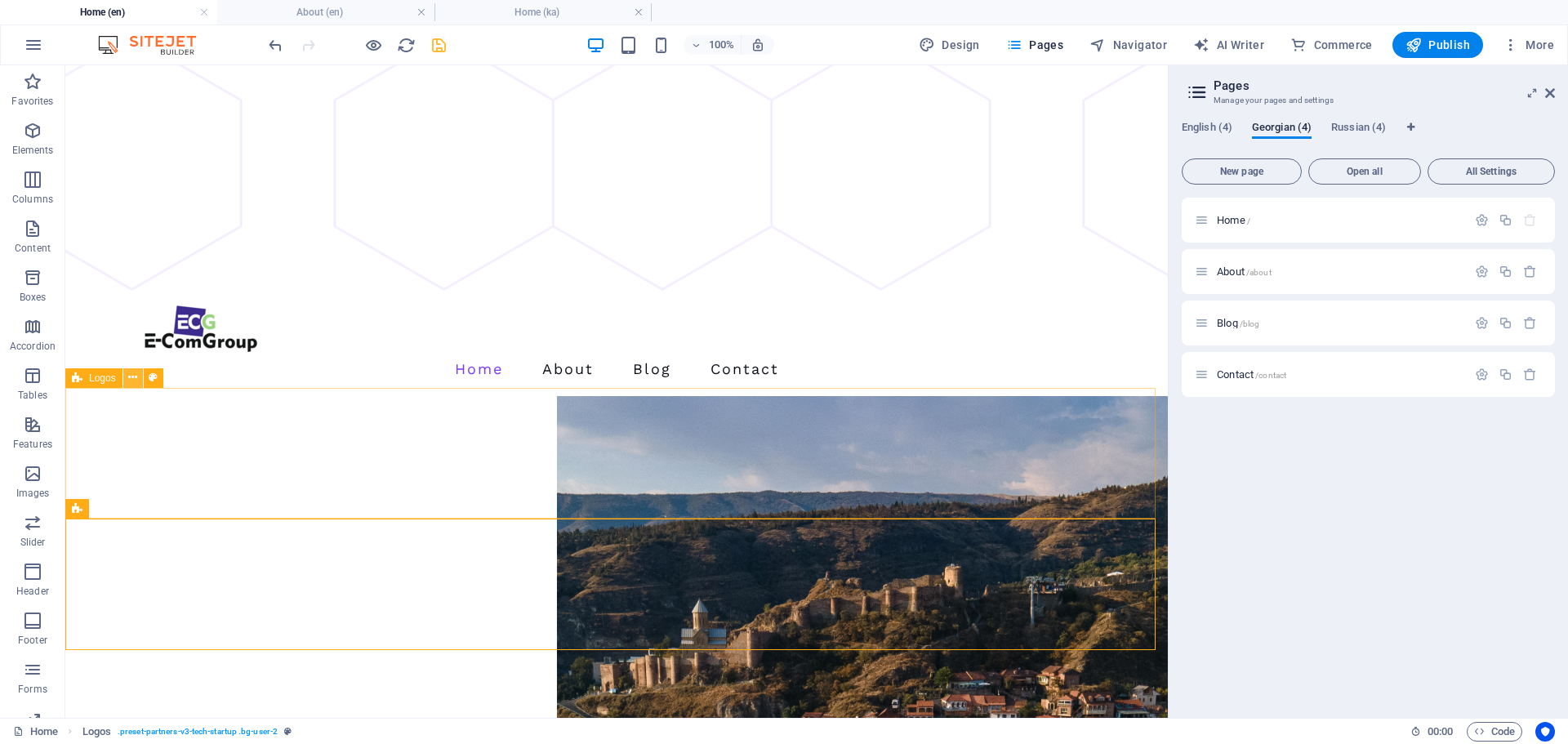
click at [135, 379] on icon at bounding box center [132, 377] width 9 height 17
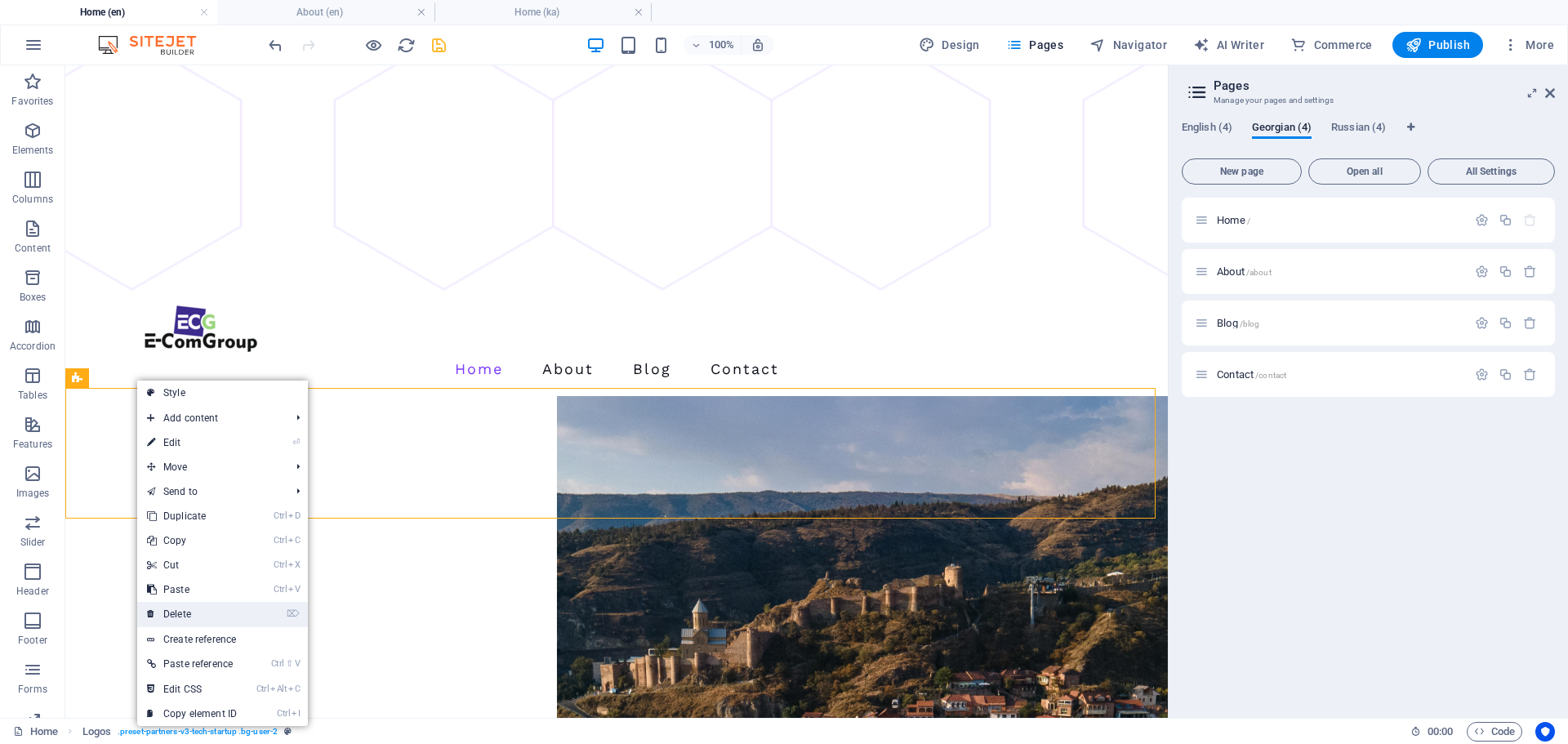
click at [200, 615] on link "⌦ Delete" at bounding box center [192, 615] width 110 height 25
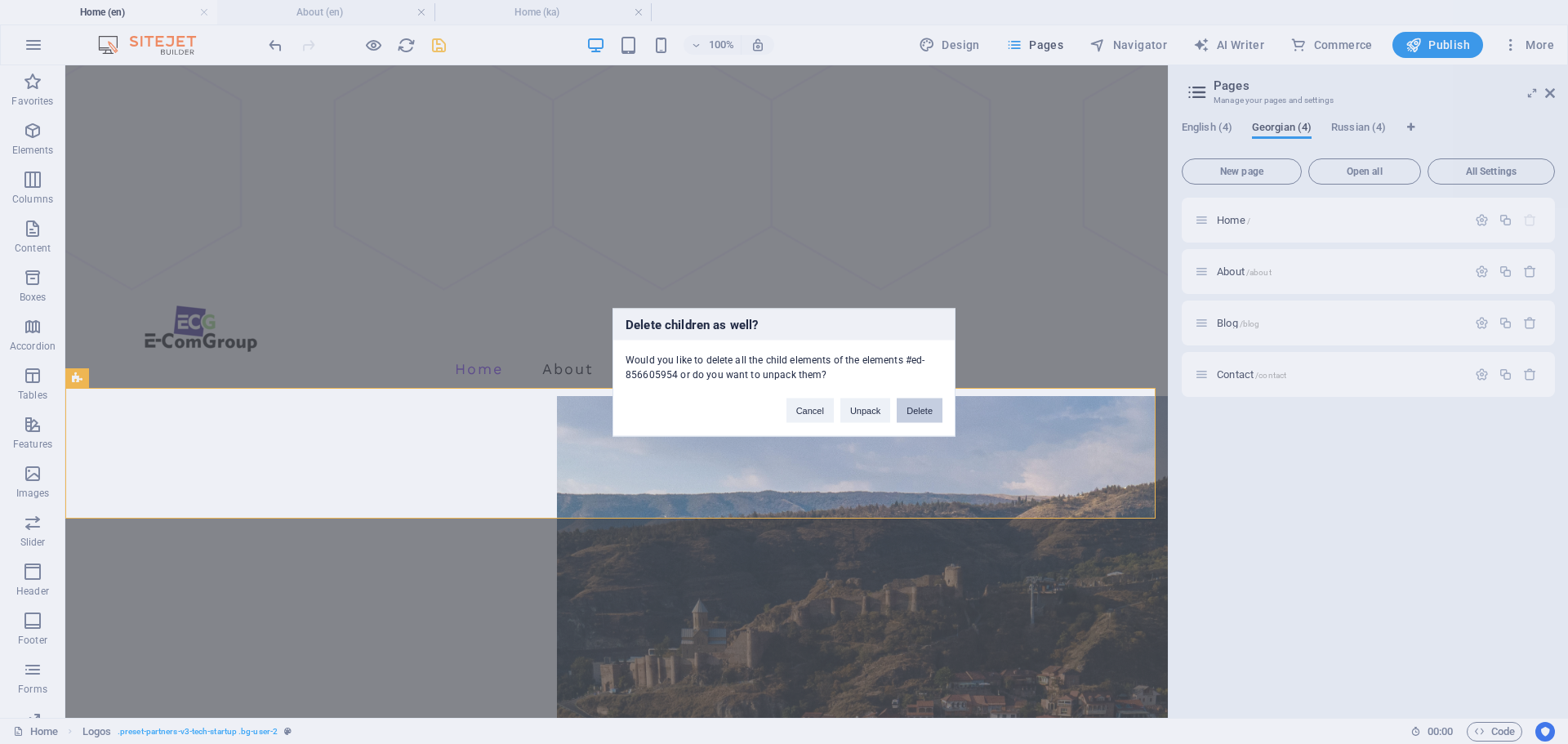
click at [917, 406] on button "Delete" at bounding box center [919, 410] width 46 height 25
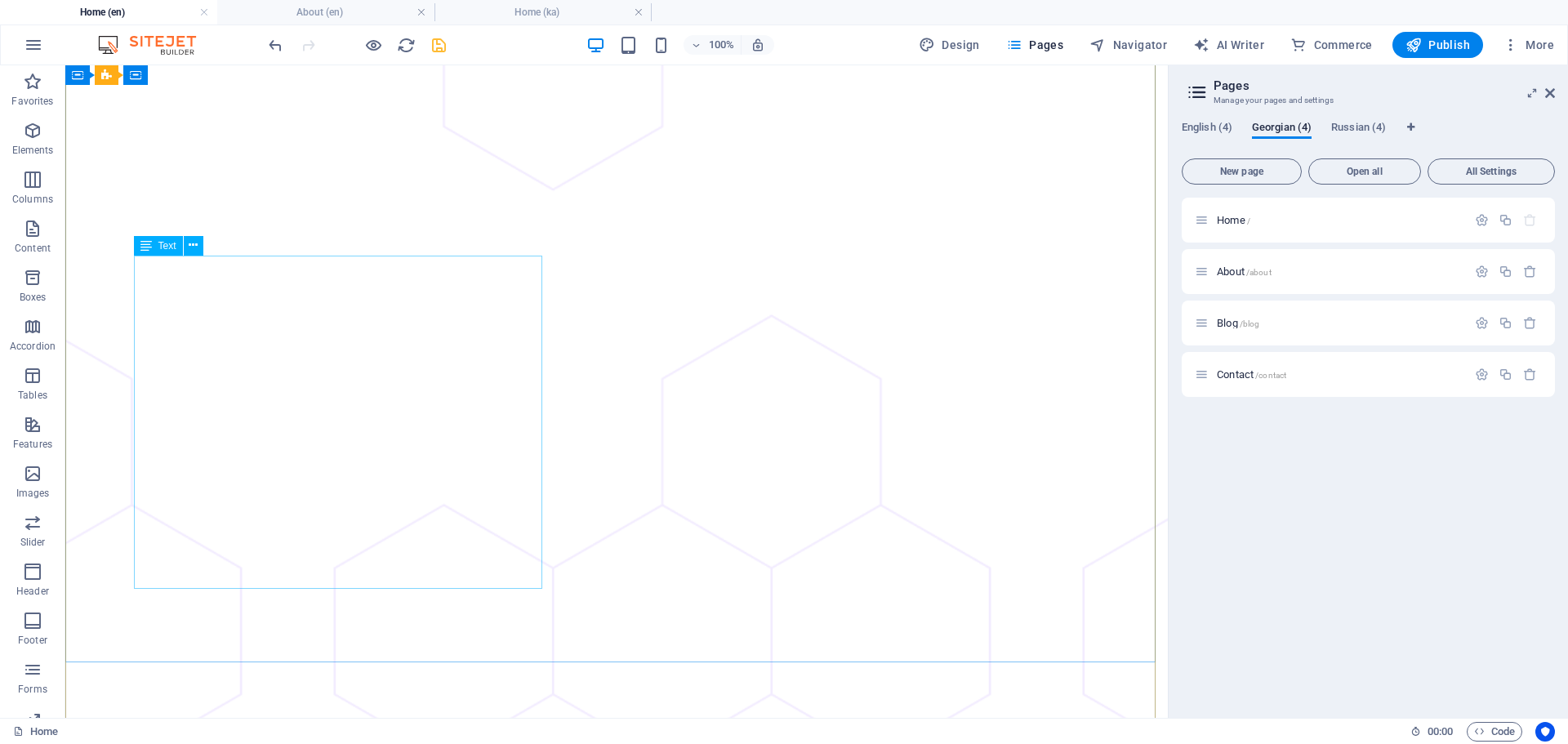
scroll to position [0, 0]
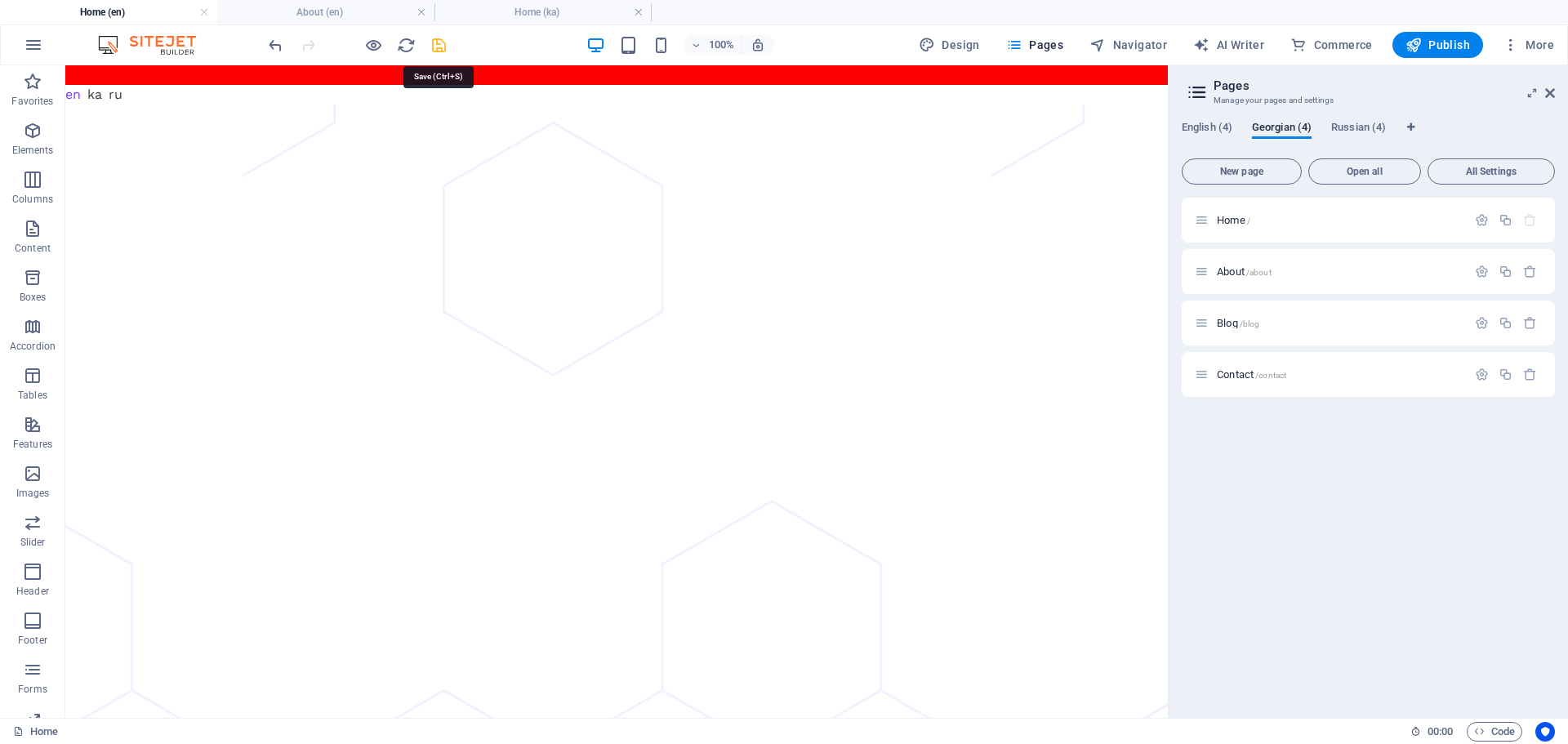
click at [442, 44] on icon "save" at bounding box center [438, 45] width 19 height 19
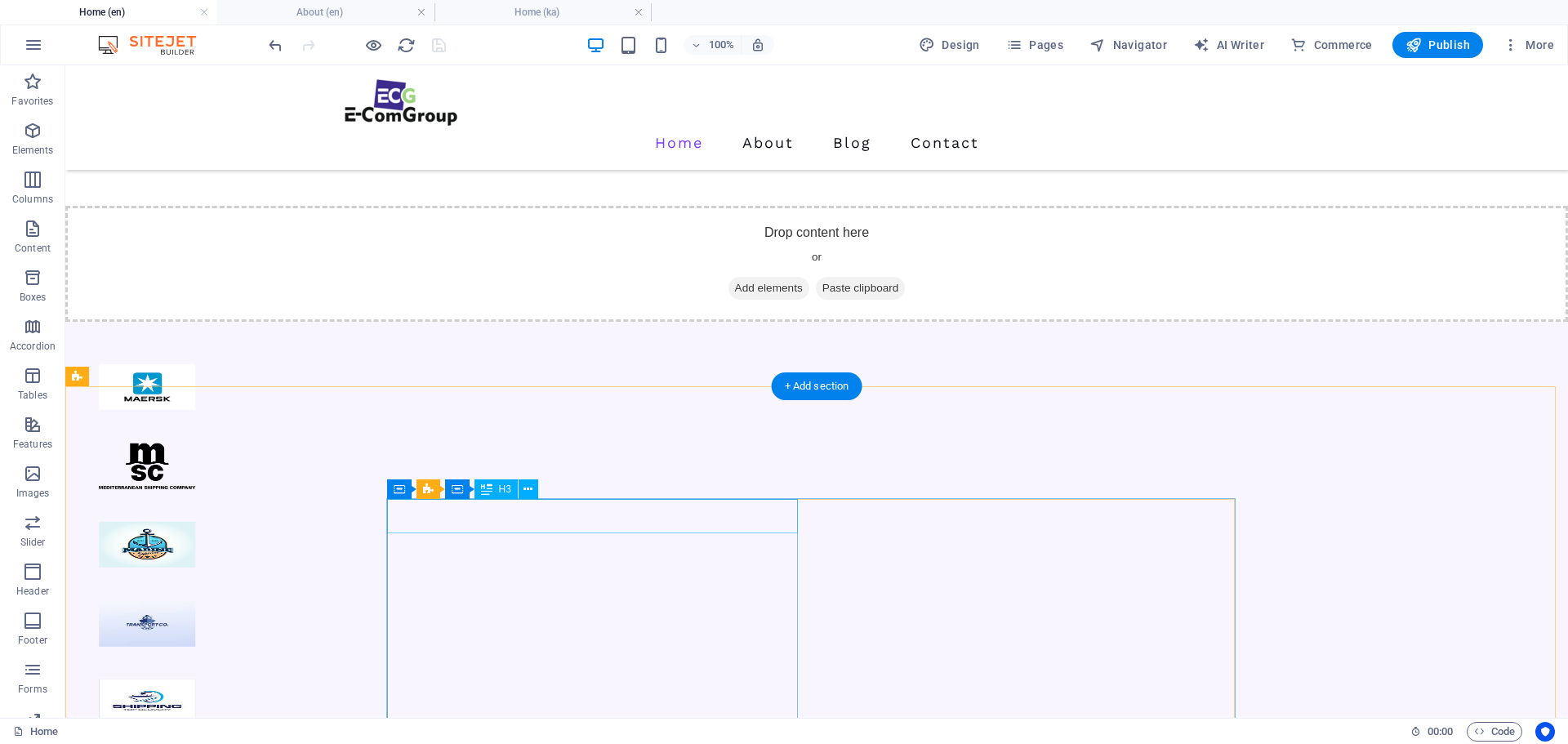
scroll to position [2042, 0]
